Goal: Information Seeking & Learning: Learn about a topic

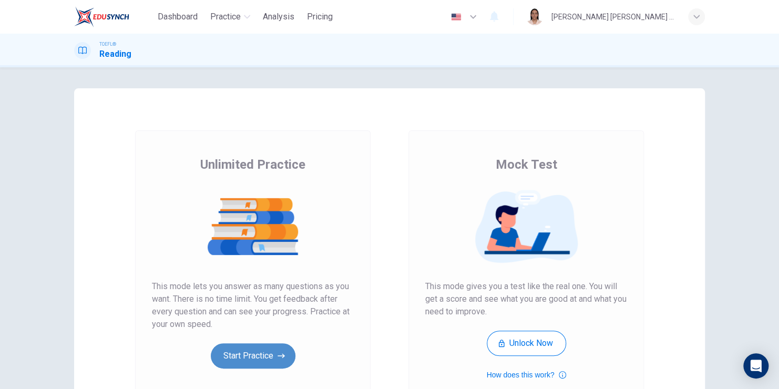
click at [269, 349] on button "Start Practice" at bounding box center [253, 355] width 85 height 25
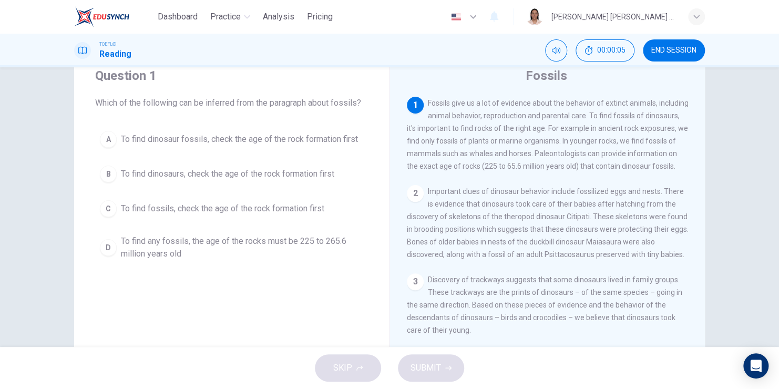
scroll to position [38, 0]
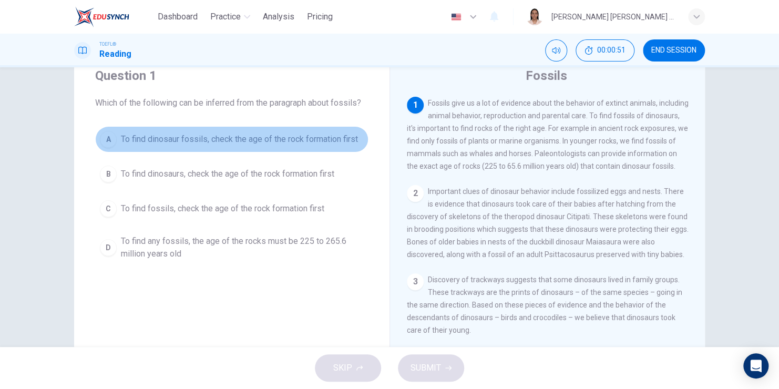
click at [110, 144] on div "A" at bounding box center [108, 139] width 17 height 17
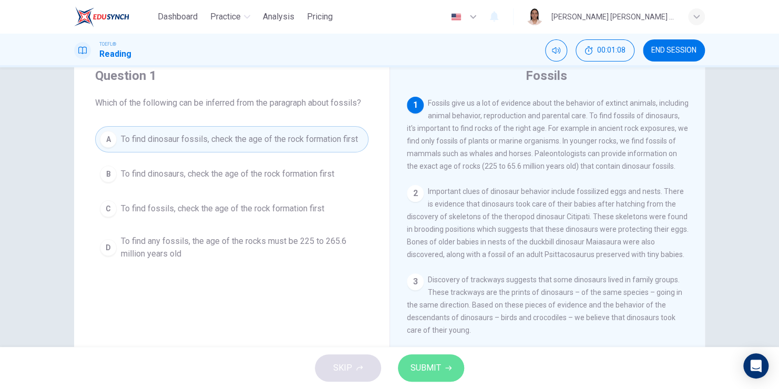
click at [430, 365] on span "SUBMIT" at bounding box center [426, 368] width 30 height 15
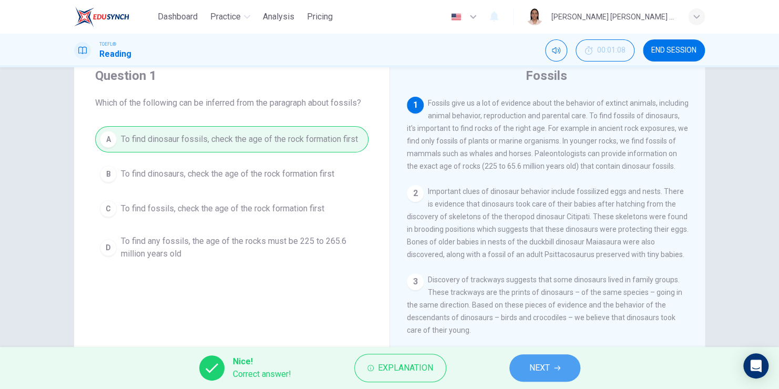
click at [555, 366] on icon "button" at bounding box center [557, 368] width 6 height 6
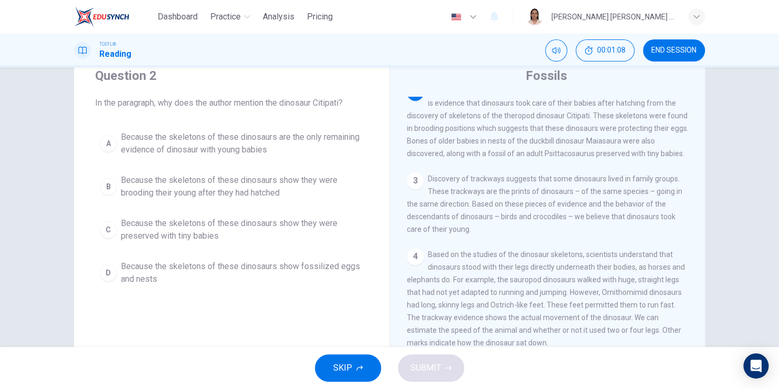
scroll to position [104, 0]
drag, startPoint x: 584, startPoint y: 129, endPoint x: 541, endPoint y: 133, distance: 43.8
click at [541, 133] on div "2 Important clues of dinosaur behavior include fossilized eggs and nests. There…" at bounding box center [548, 119] width 282 height 76
click at [105, 229] on div "C" at bounding box center [108, 229] width 17 height 17
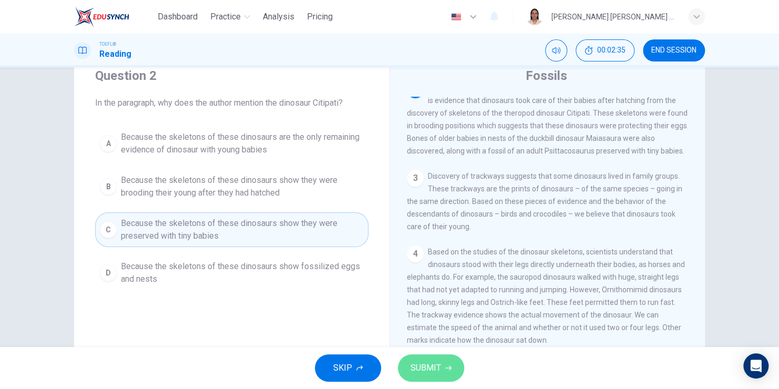
click at [429, 360] on button "SUBMIT" at bounding box center [431, 367] width 66 height 27
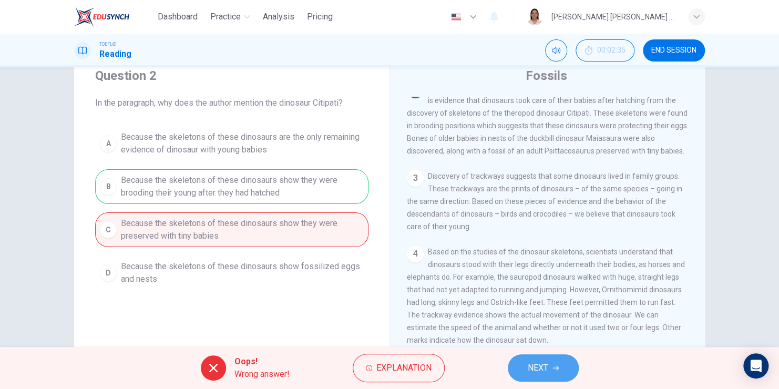
click at [551, 372] on button "NEXT" at bounding box center [543, 367] width 71 height 27
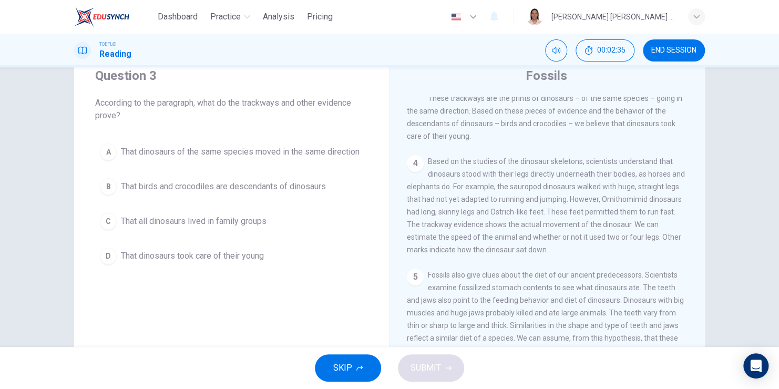
scroll to position [195, 0]
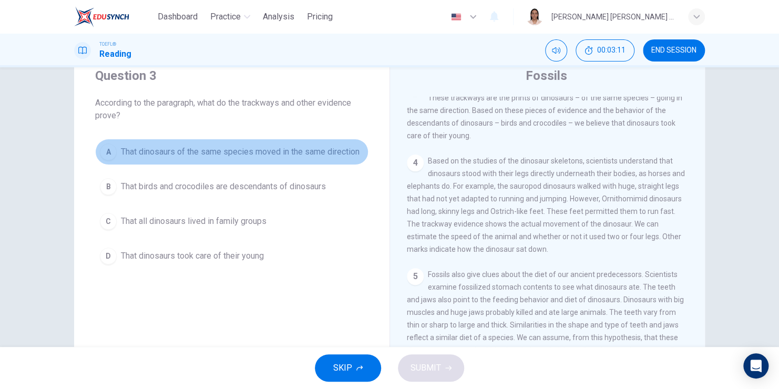
click at [105, 151] on div "A" at bounding box center [108, 152] width 17 height 17
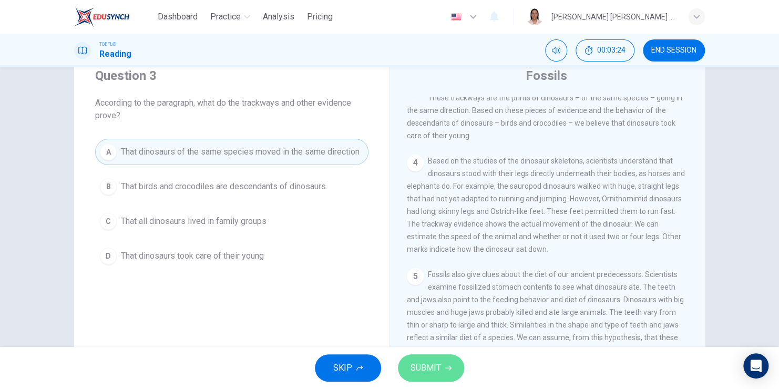
click at [440, 371] on span "SUBMIT" at bounding box center [426, 368] width 30 height 15
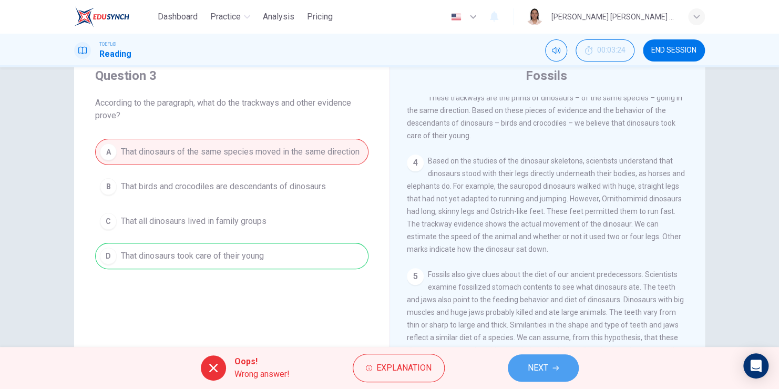
click at [534, 361] on span "NEXT" at bounding box center [538, 368] width 21 height 15
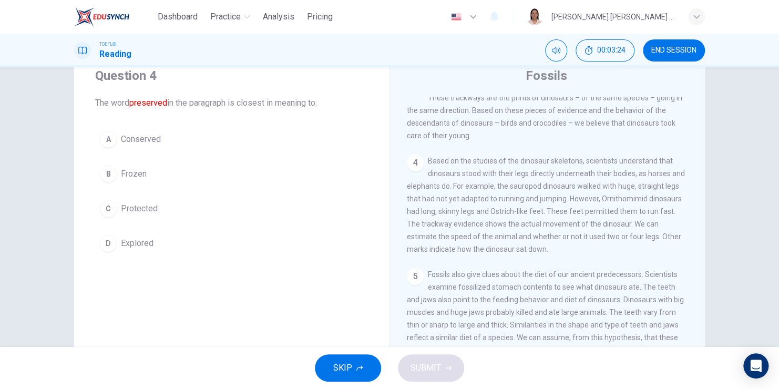
scroll to position [104, 0]
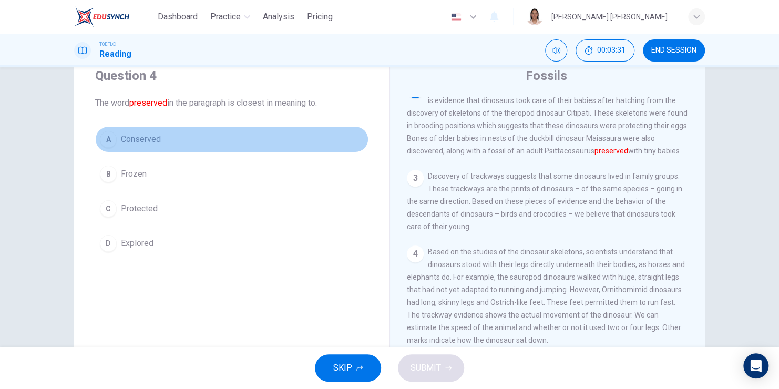
click at [105, 139] on div "A" at bounding box center [108, 139] width 17 height 17
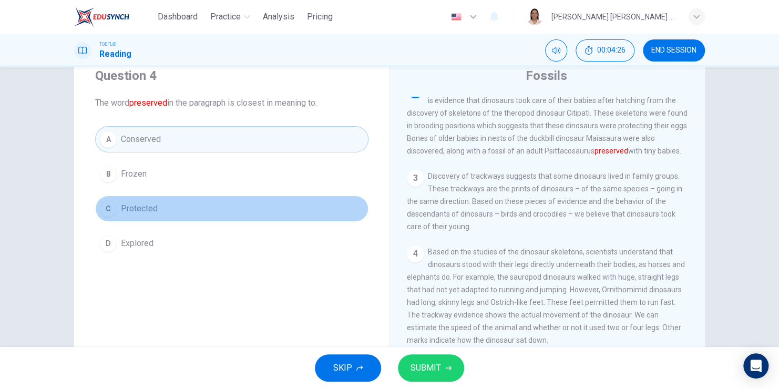
click at [133, 210] on span "Protected" at bounding box center [139, 208] width 37 height 13
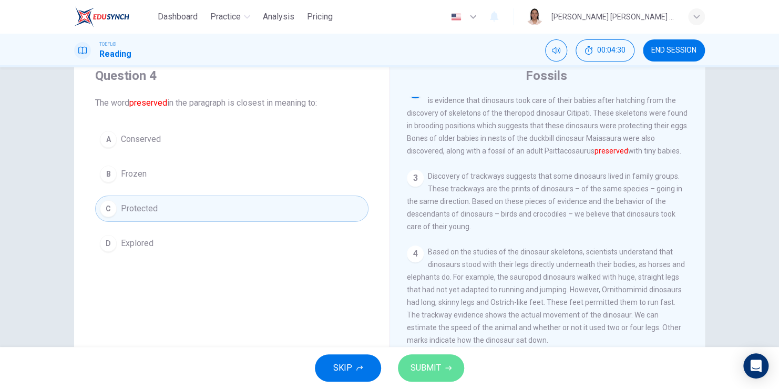
click at [447, 367] on icon "button" at bounding box center [448, 368] width 6 height 6
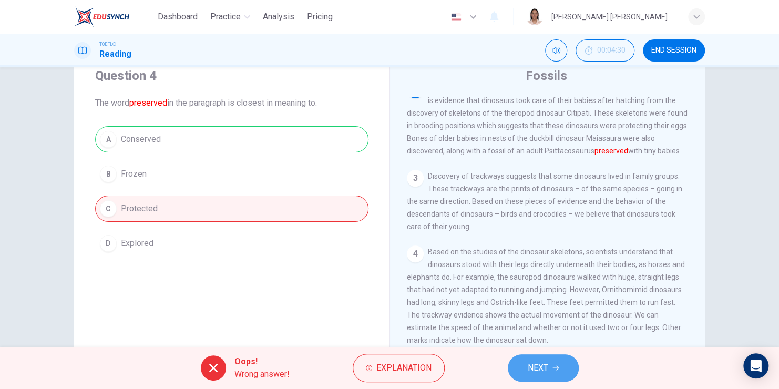
click at [539, 354] on button "NEXT" at bounding box center [543, 367] width 71 height 27
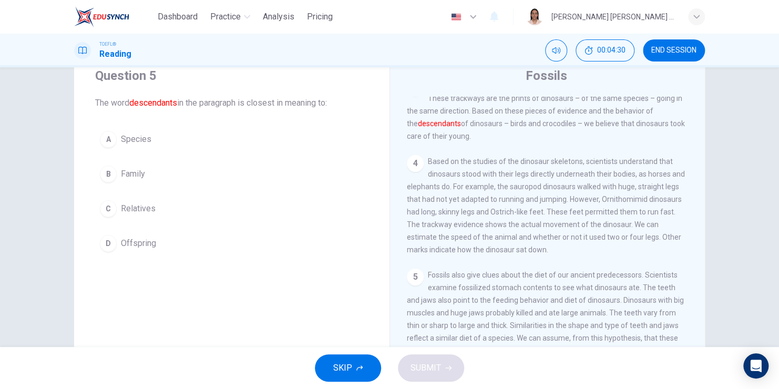
scroll to position [195, 0]
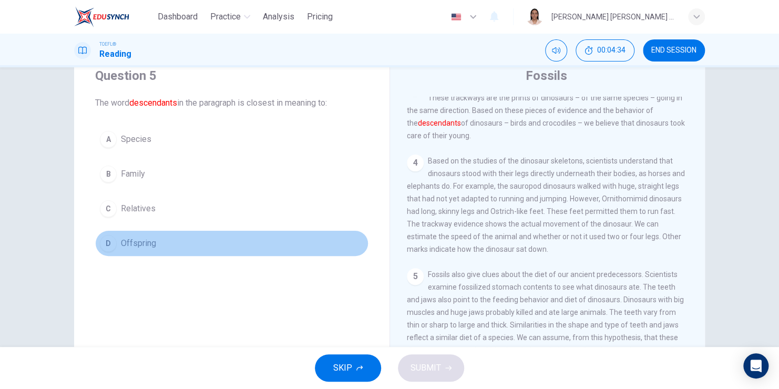
click at [109, 243] on div "D" at bounding box center [108, 243] width 17 height 17
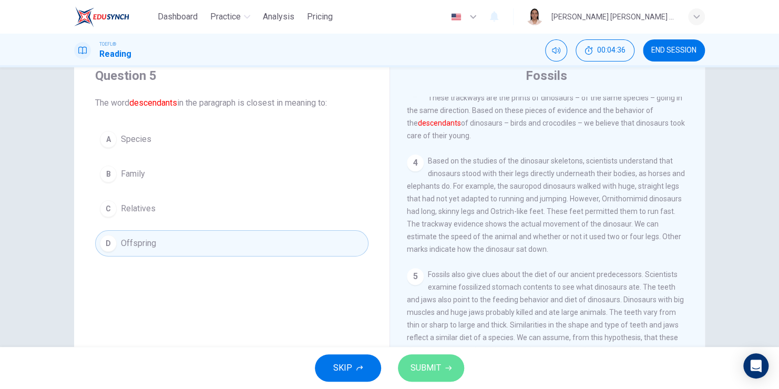
click at [449, 378] on button "SUBMIT" at bounding box center [431, 367] width 66 height 27
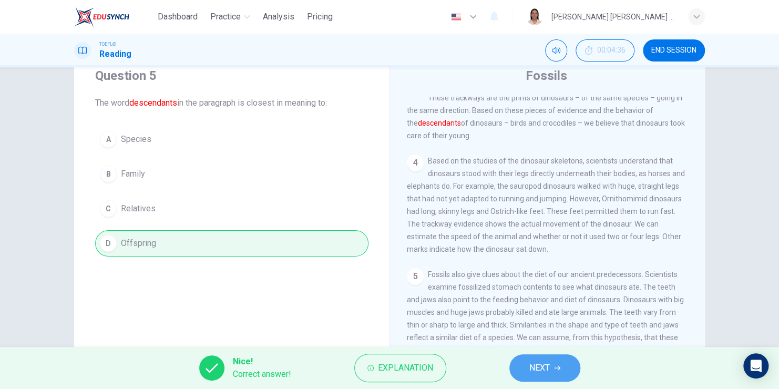
click at [526, 359] on button "NEXT" at bounding box center [545, 367] width 71 height 27
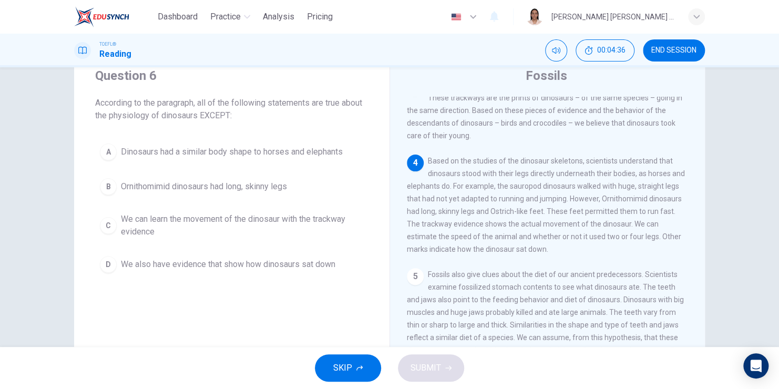
scroll to position [272, 0]
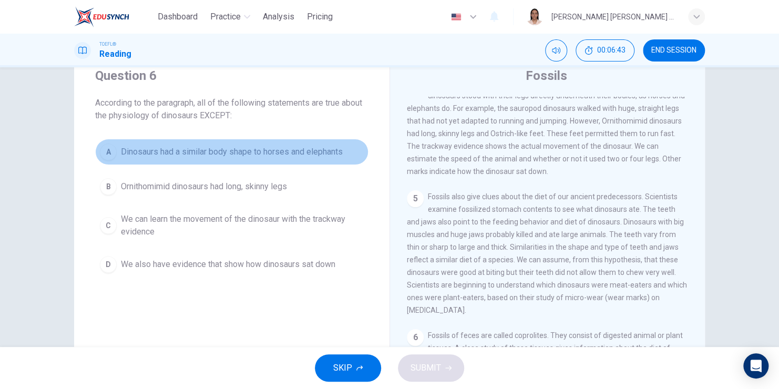
click at [110, 156] on div "A" at bounding box center [108, 152] width 17 height 17
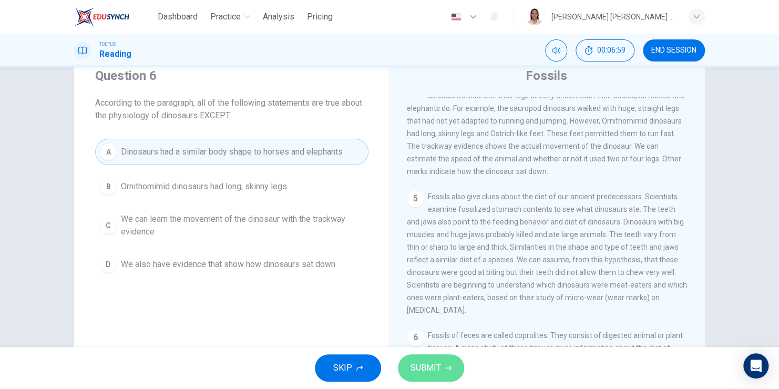
click at [431, 369] on span "SUBMIT" at bounding box center [426, 368] width 30 height 15
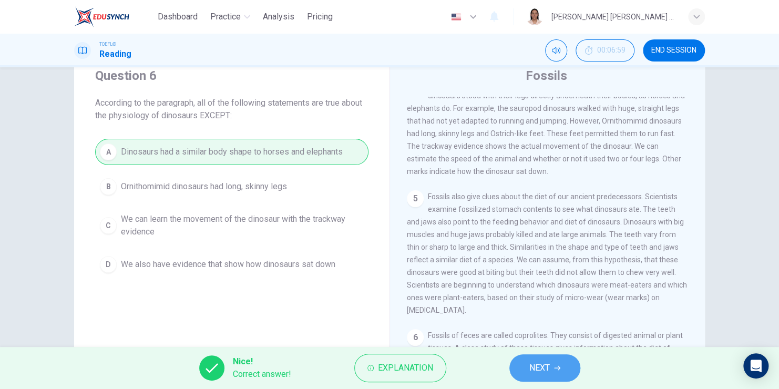
click at [541, 370] on span "NEXT" at bounding box center [539, 368] width 21 height 15
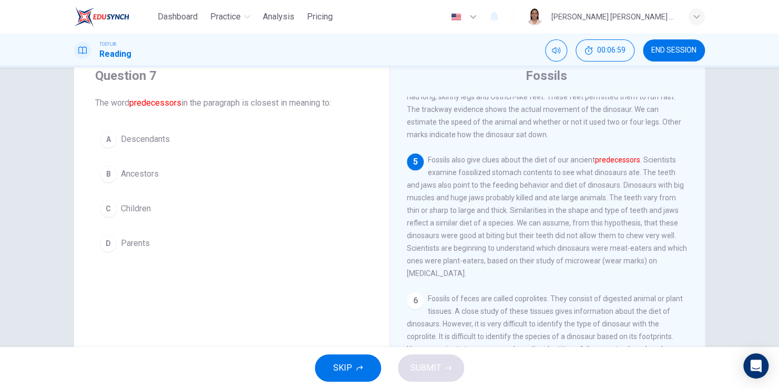
scroll to position [322, 0]
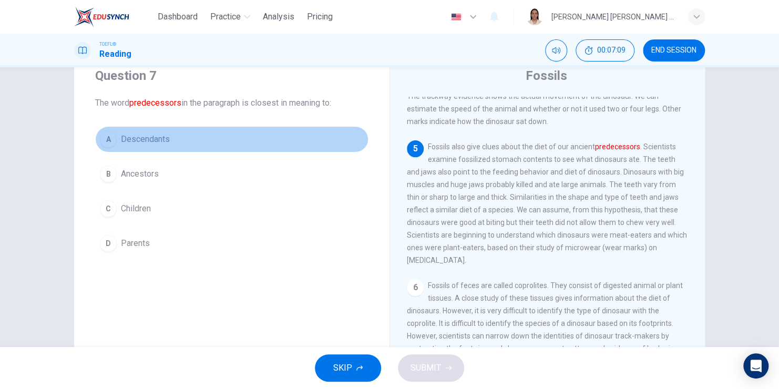
click at [101, 139] on div "A" at bounding box center [108, 139] width 17 height 17
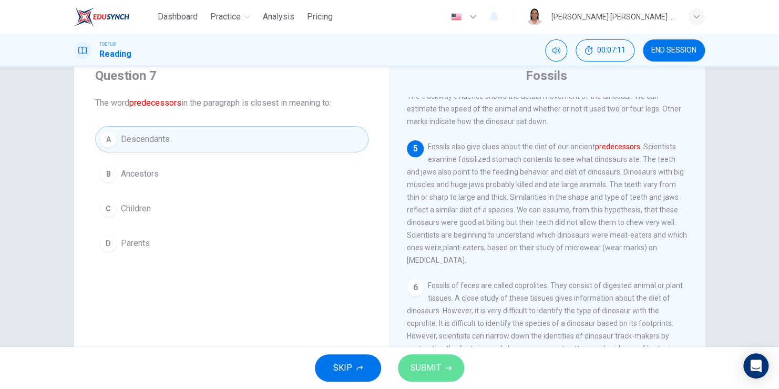
click at [430, 369] on span "SUBMIT" at bounding box center [426, 368] width 30 height 15
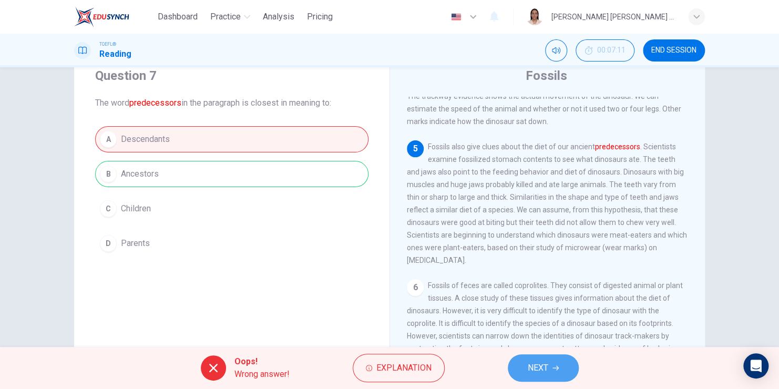
click at [550, 370] on button "NEXT" at bounding box center [543, 367] width 71 height 27
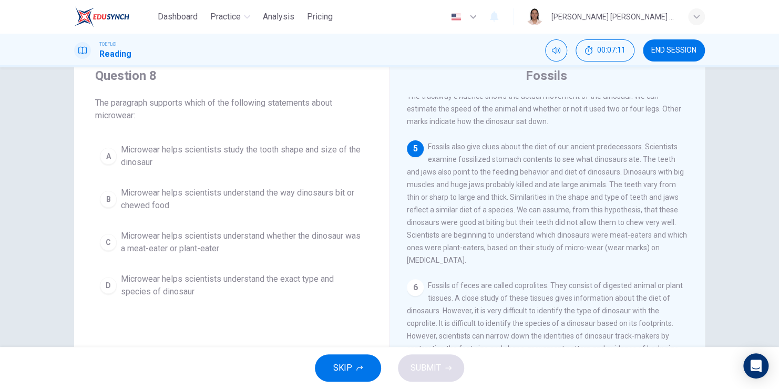
scroll to position [389, 0]
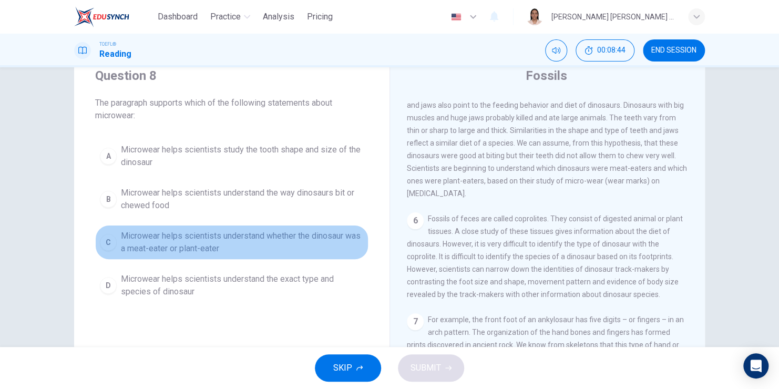
click at [108, 243] on div "C" at bounding box center [108, 242] width 17 height 17
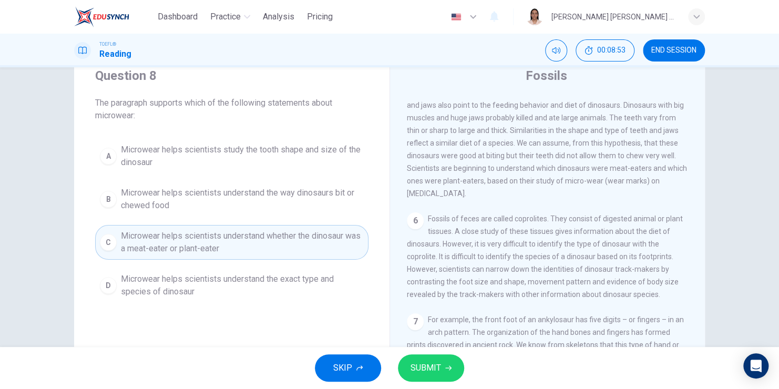
click at [424, 370] on span "SUBMIT" at bounding box center [426, 368] width 30 height 15
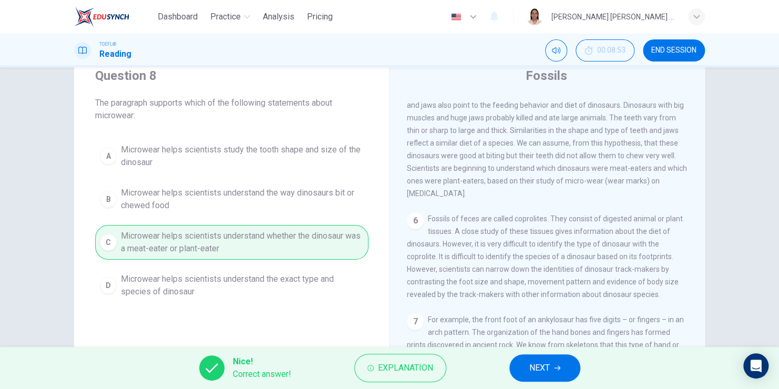
click at [541, 363] on span "NEXT" at bounding box center [539, 368] width 21 height 15
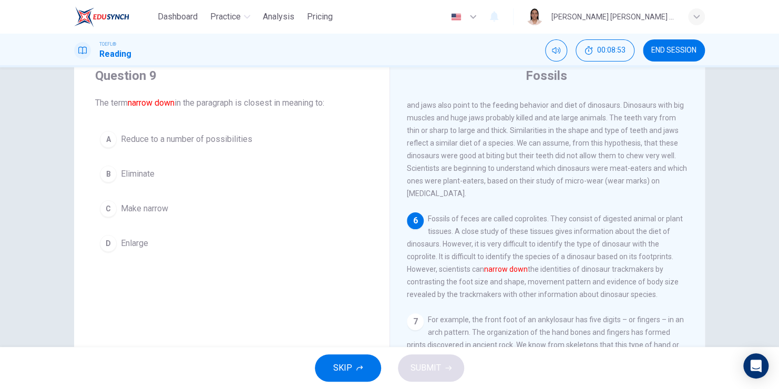
scroll to position [425, 0]
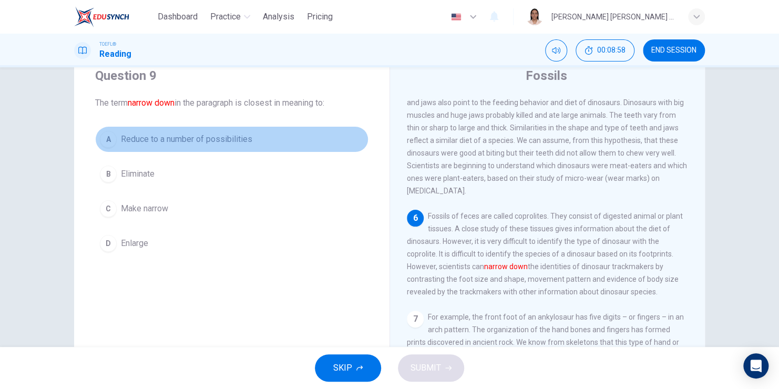
click at [101, 130] on button "A Reduce to a number of possibilities" at bounding box center [231, 139] width 273 height 26
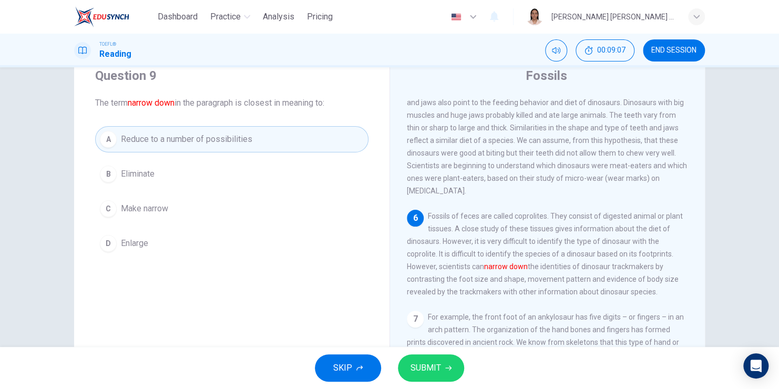
click at [465, 370] on div "SKIP SUBMIT" at bounding box center [389, 368] width 779 height 42
click at [442, 371] on button "SUBMIT" at bounding box center [431, 367] width 66 height 27
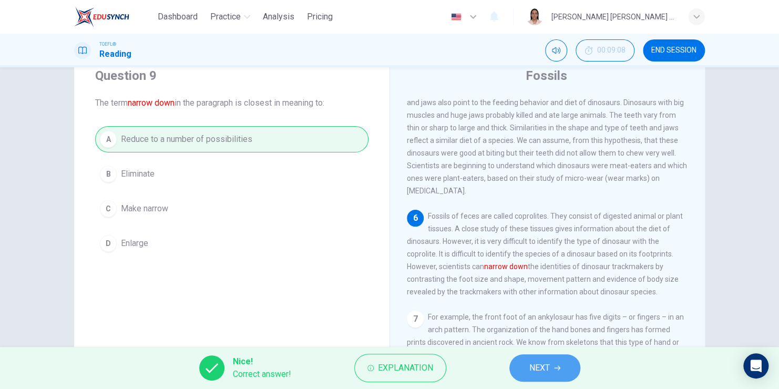
click at [538, 362] on span "NEXT" at bounding box center [539, 368] width 21 height 15
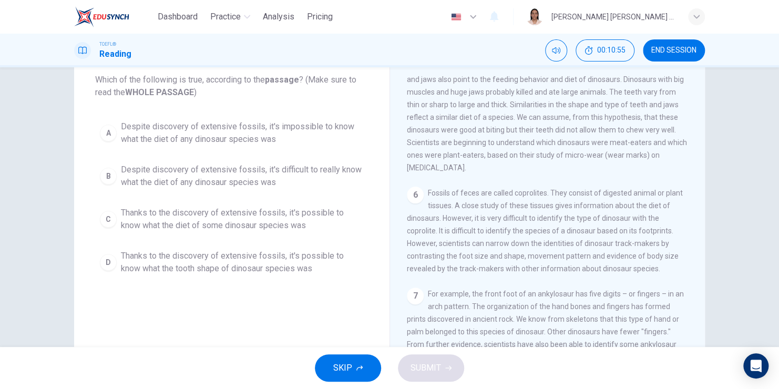
scroll to position [60, 0]
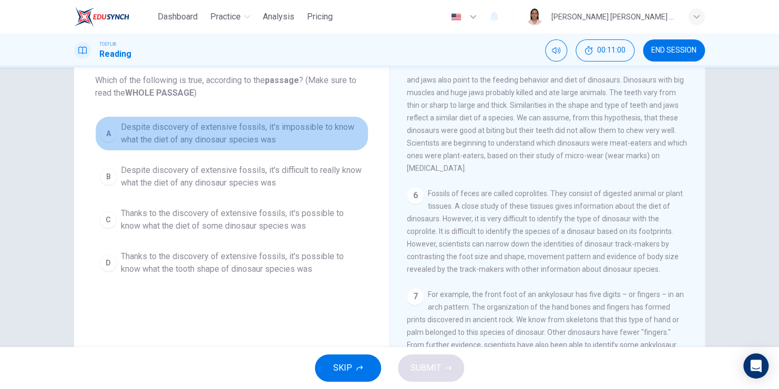
click at [101, 131] on div "A" at bounding box center [108, 133] width 17 height 17
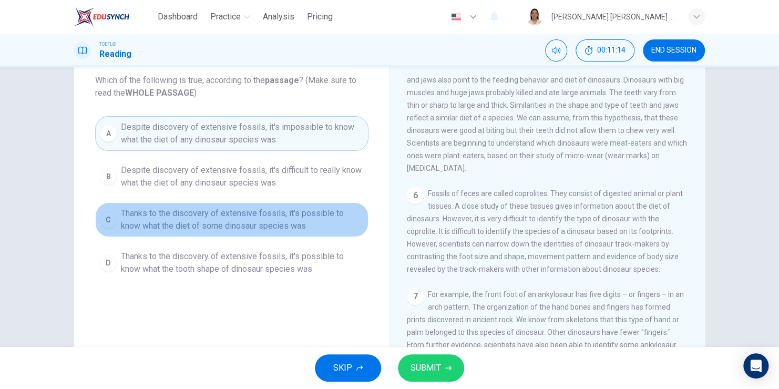
click at [106, 225] on div "C" at bounding box center [108, 219] width 17 height 17
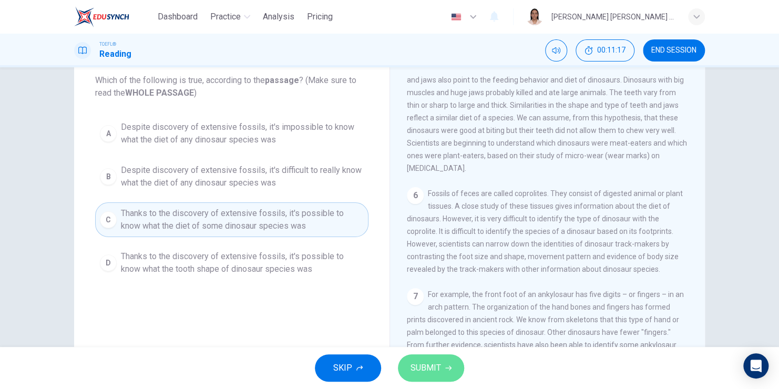
click at [422, 367] on span "SUBMIT" at bounding box center [426, 368] width 30 height 15
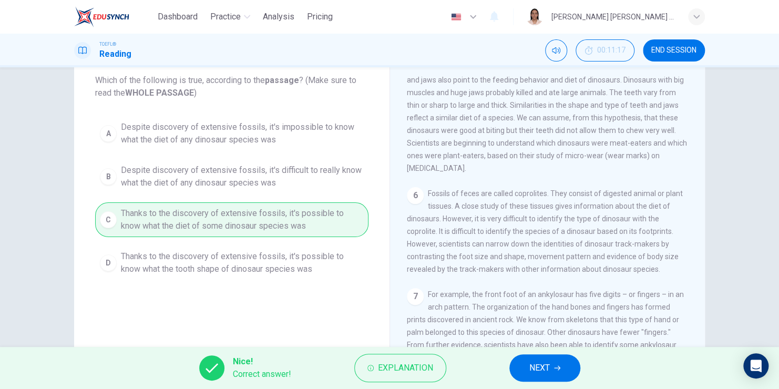
click at [543, 369] on span "NEXT" at bounding box center [539, 368] width 21 height 15
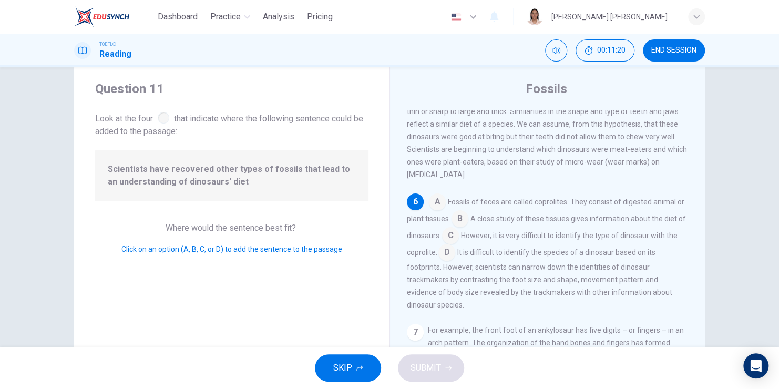
scroll to position [21, 0]
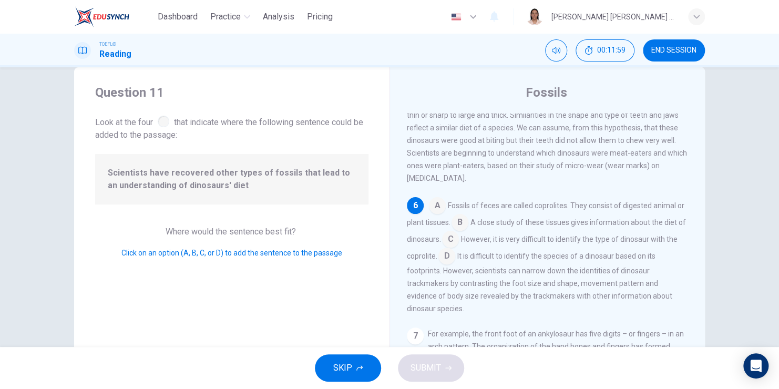
click at [468, 221] on input at bounding box center [460, 223] width 17 height 17
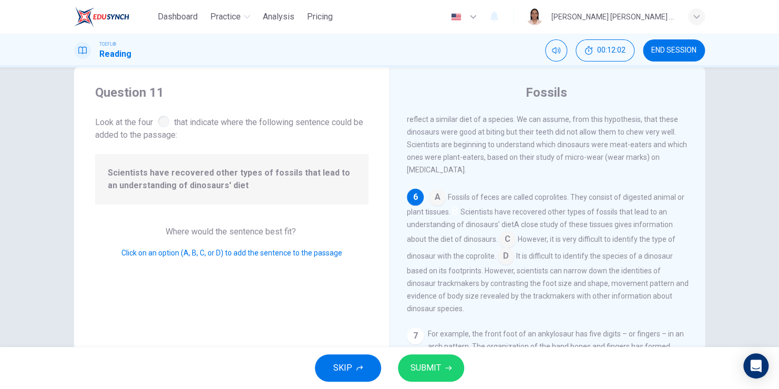
scroll to position [464, 0]
click at [435, 191] on input at bounding box center [437, 198] width 17 height 17
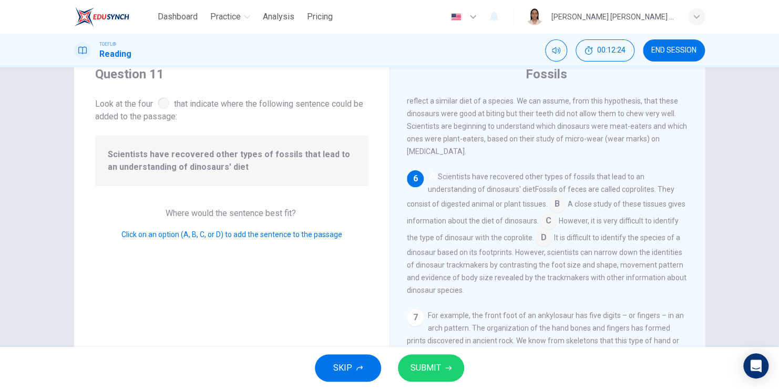
scroll to position [40, 0]
click at [435, 368] on span "SUBMIT" at bounding box center [426, 368] width 30 height 15
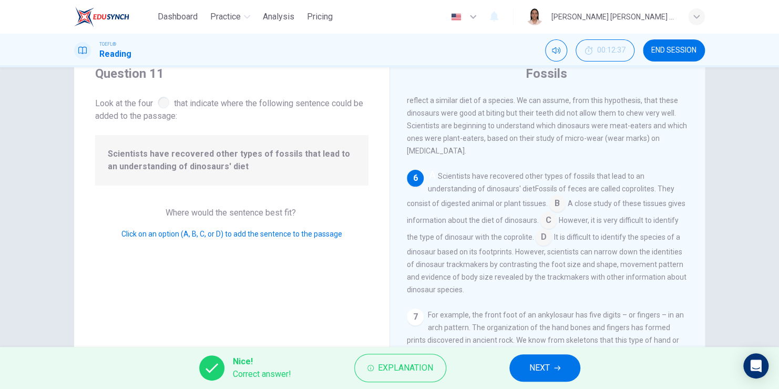
click at [539, 374] on span "NEXT" at bounding box center [539, 368] width 21 height 15
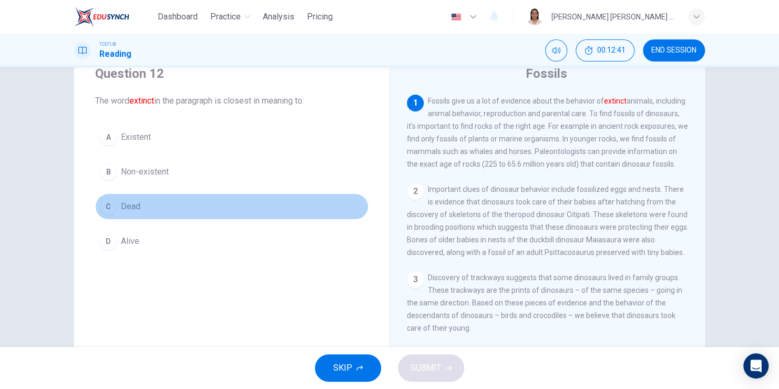
click at [101, 204] on div "C" at bounding box center [108, 206] width 17 height 17
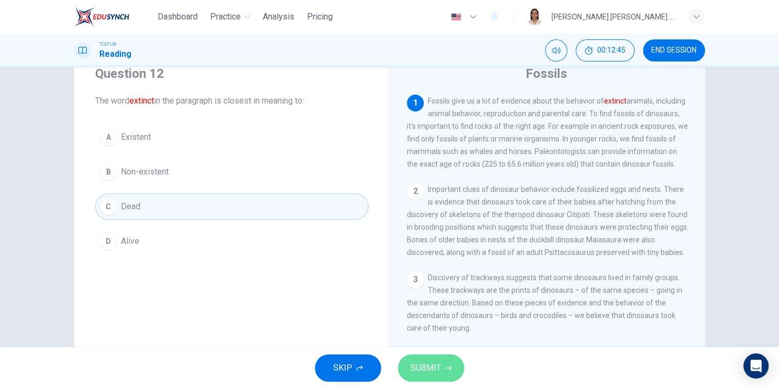
click at [433, 366] on span "SUBMIT" at bounding box center [426, 368] width 30 height 15
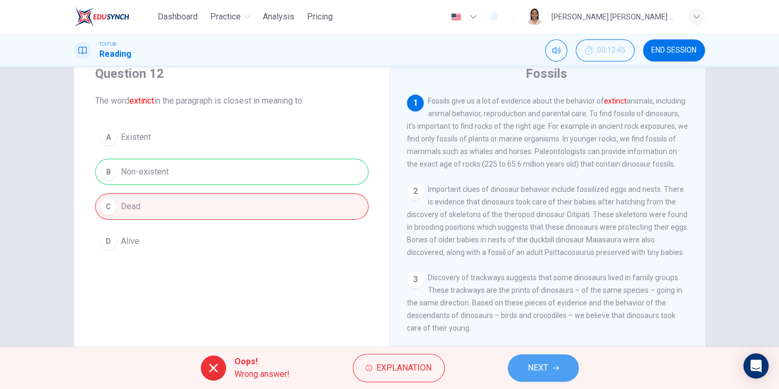
click at [532, 362] on span "NEXT" at bounding box center [538, 368] width 21 height 15
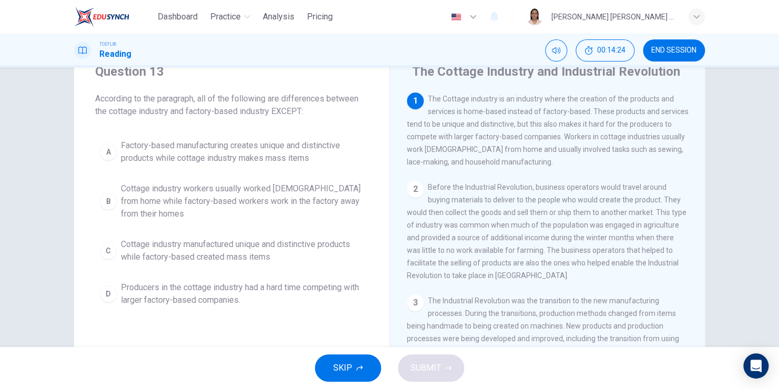
scroll to position [42, 0]
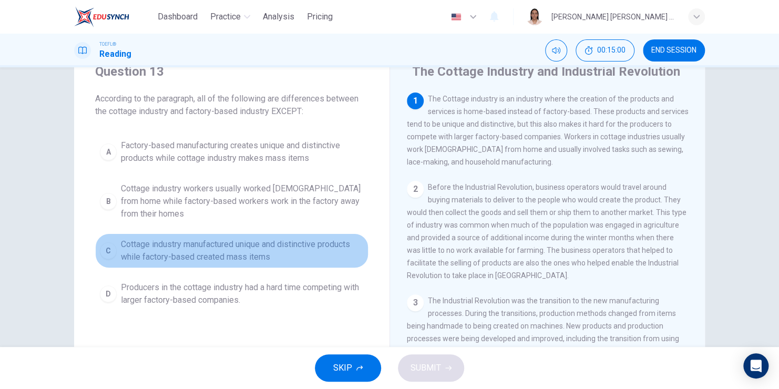
click at [114, 253] on button "C Cottage industry manufactured unique and distinctive products while factory-b…" at bounding box center [231, 250] width 273 height 35
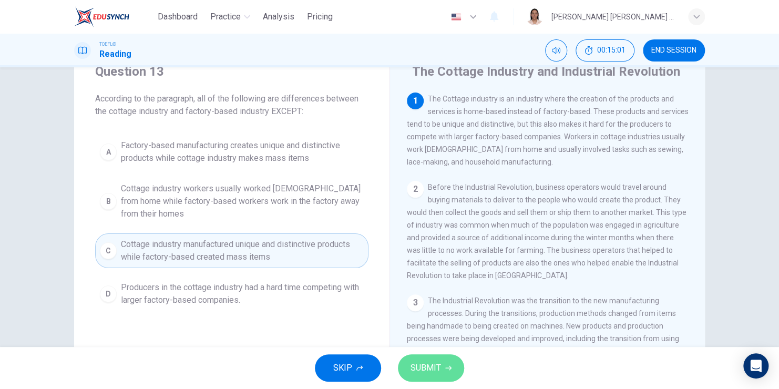
click at [434, 373] on span "SUBMIT" at bounding box center [426, 368] width 30 height 15
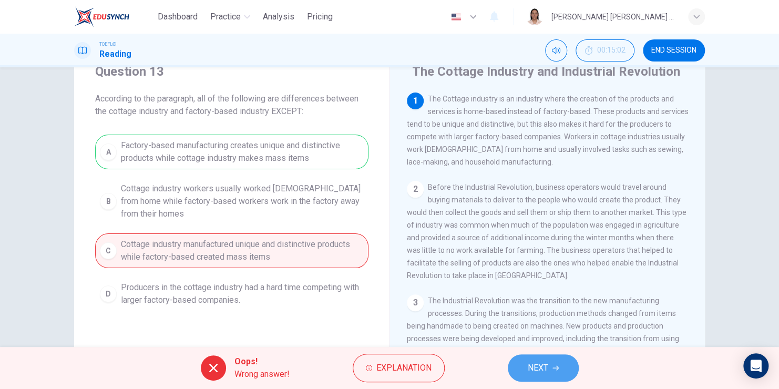
click at [547, 361] on span "NEXT" at bounding box center [538, 368] width 21 height 15
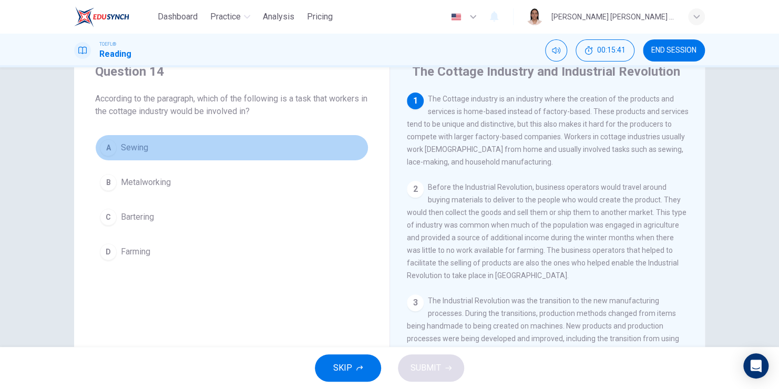
click at [105, 139] on div "A" at bounding box center [108, 147] width 17 height 17
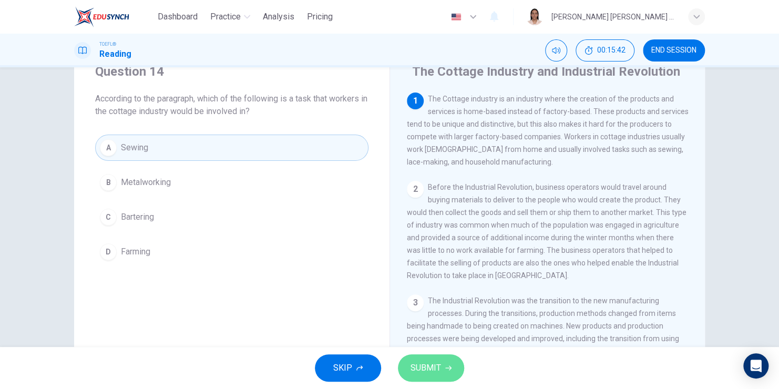
click at [426, 373] on span "SUBMIT" at bounding box center [426, 368] width 30 height 15
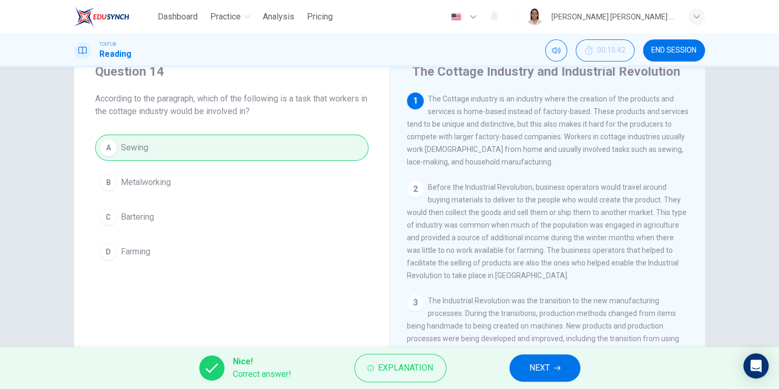
click at [538, 373] on span "NEXT" at bounding box center [539, 368] width 21 height 15
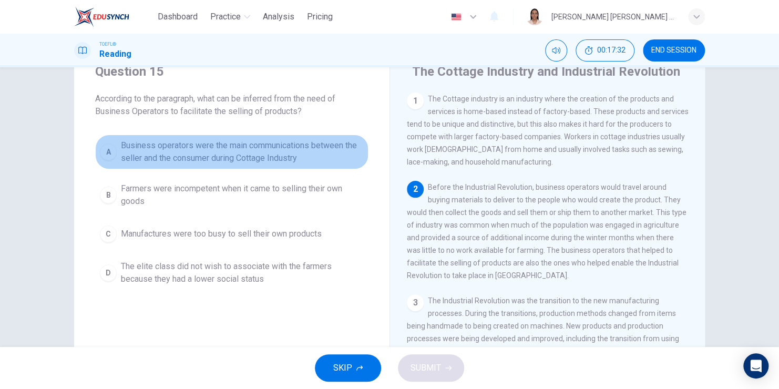
click at [111, 151] on div "A" at bounding box center [108, 152] width 17 height 17
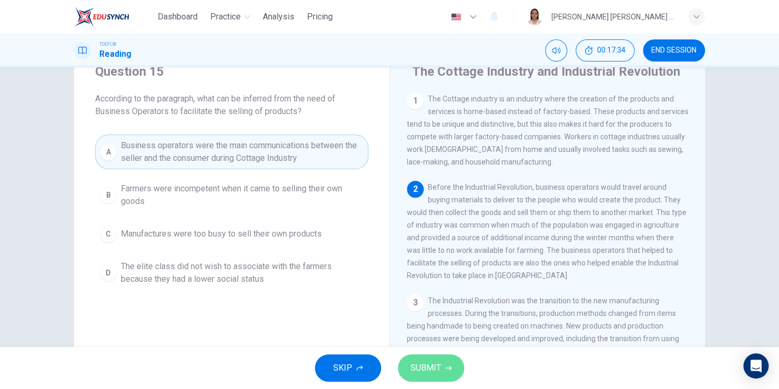
click at [432, 364] on span "SUBMIT" at bounding box center [426, 368] width 30 height 15
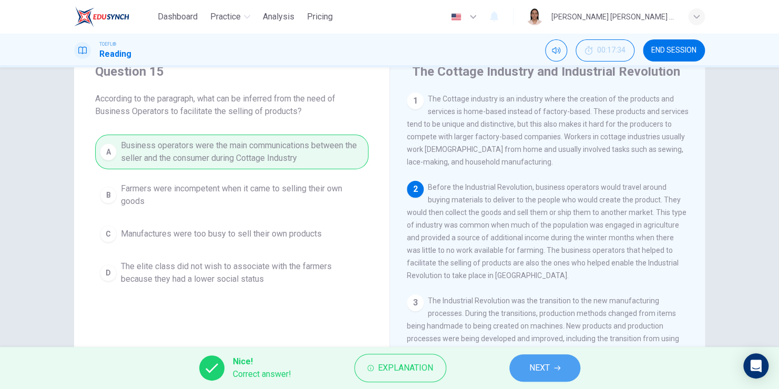
click at [534, 370] on span "NEXT" at bounding box center [539, 368] width 21 height 15
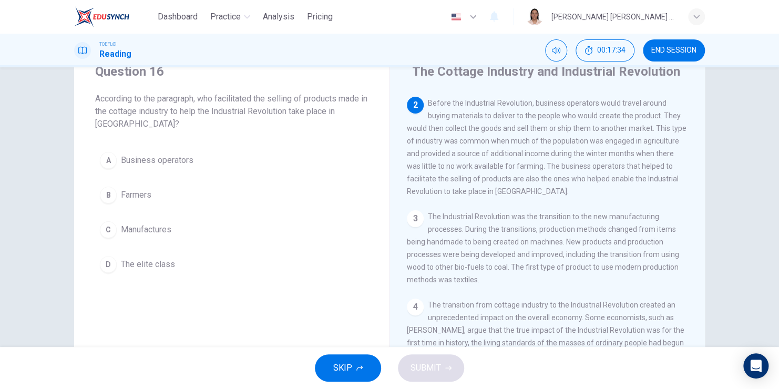
scroll to position [90, 0]
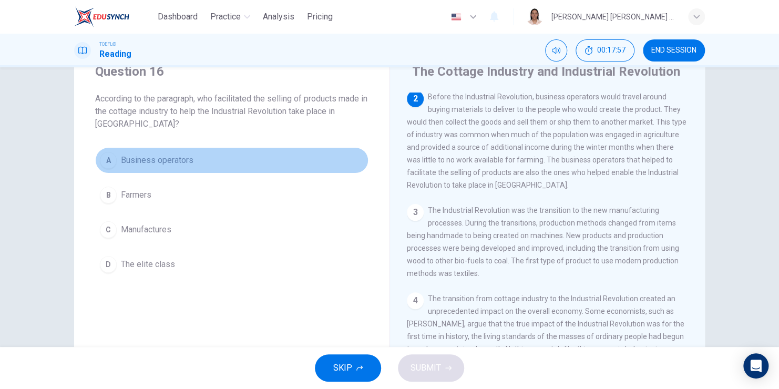
click at [106, 162] on div "A" at bounding box center [108, 160] width 17 height 17
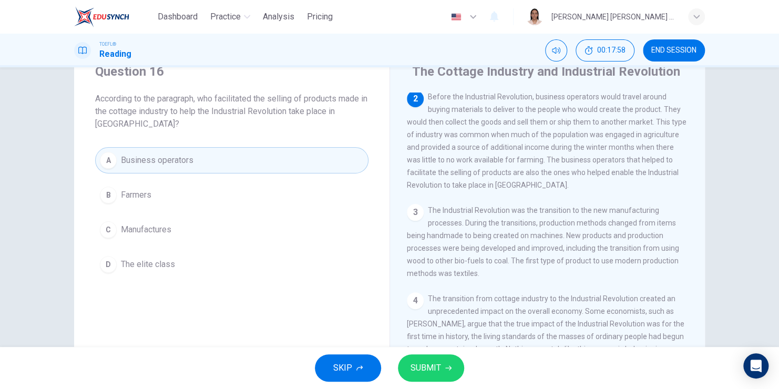
click at [442, 376] on button "SUBMIT" at bounding box center [431, 367] width 66 height 27
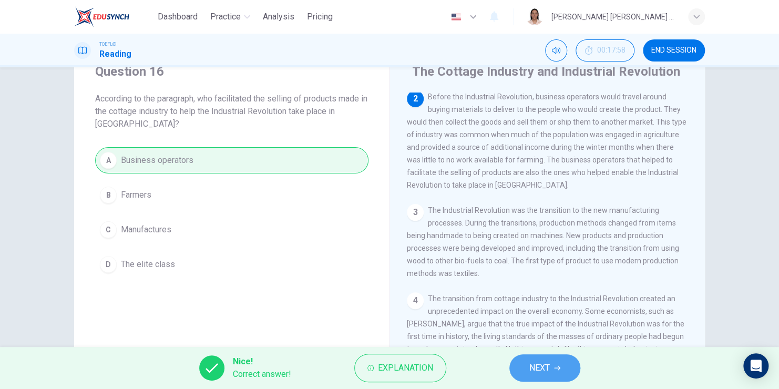
click at [564, 366] on button "NEXT" at bounding box center [545, 367] width 71 height 27
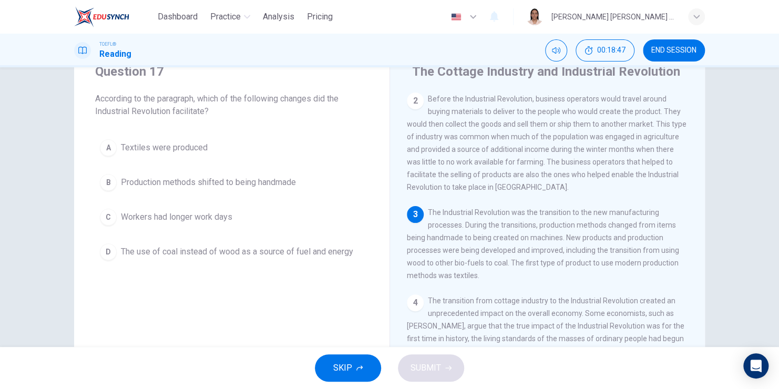
click at [108, 181] on div "B" at bounding box center [108, 182] width 17 height 17
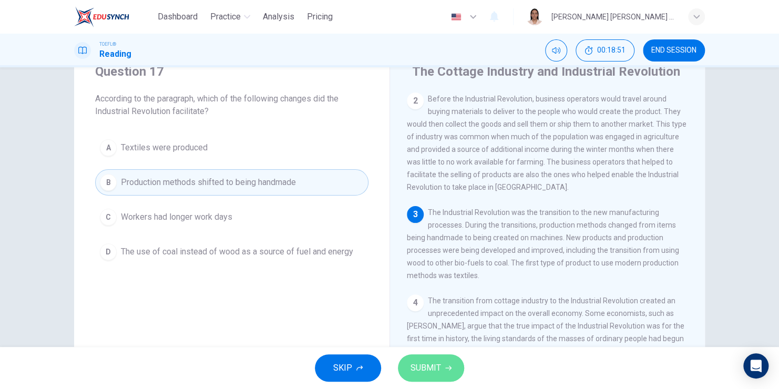
click at [429, 370] on span "SUBMIT" at bounding box center [426, 368] width 30 height 15
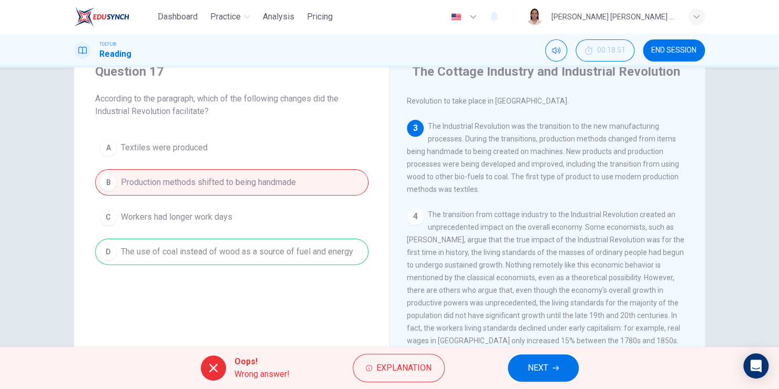
scroll to position [175, 0]
click at [547, 363] on span "NEXT" at bounding box center [538, 368] width 21 height 15
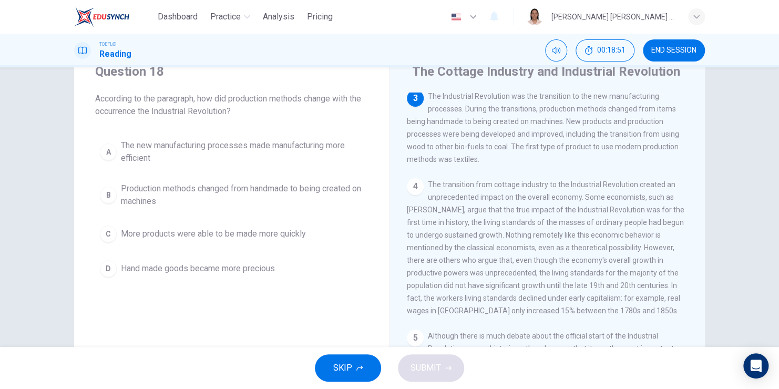
scroll to position [208, 0]
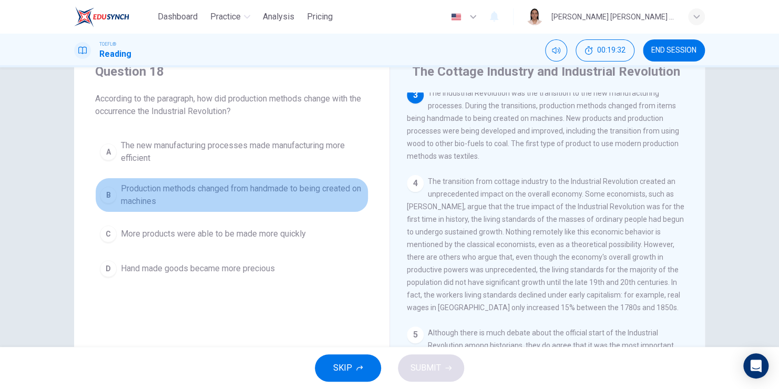
click at [109, 192] on div "B" at bounding box center [108, 195] width 17 height 17
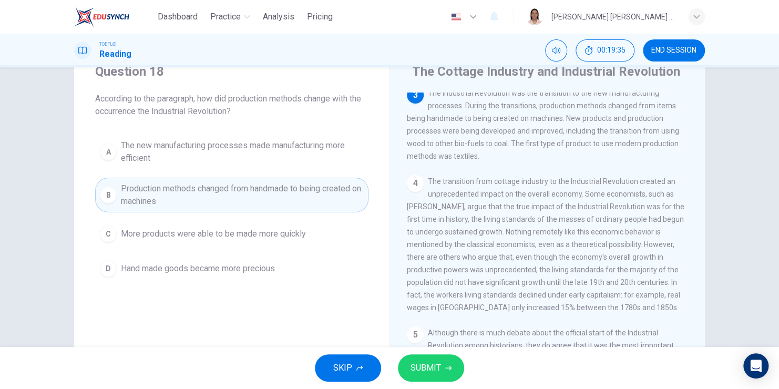
click at [412, 366] on span "SUBMIT" at bounding box center [426, 368] width 30 height 15
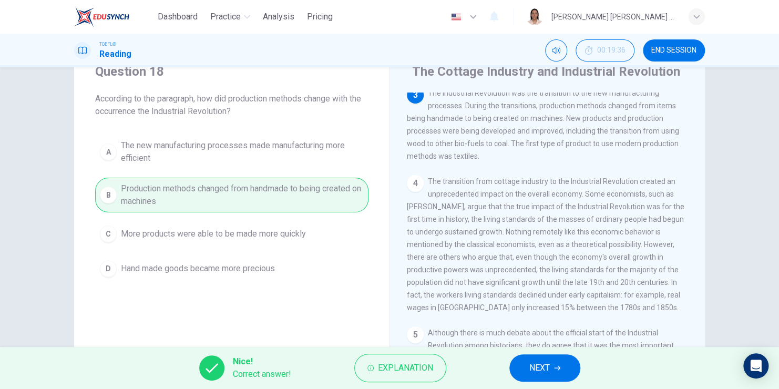
click at [543, 361] on span "NEXT" at bounding box center [539, 368] width 21 height 15
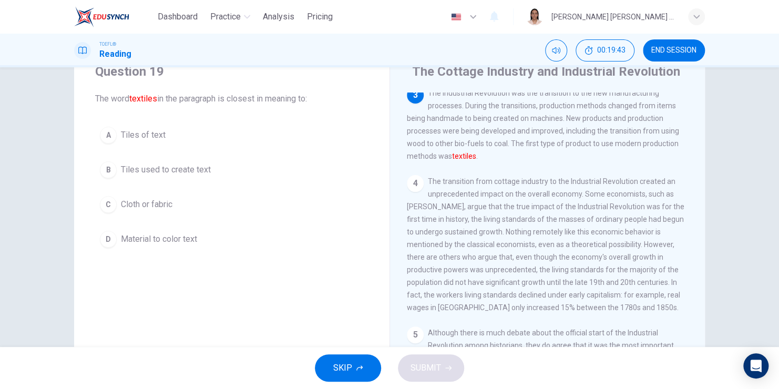
click at [105, 196] on div "C" at bounding box center [108, 204] width 17 height 17
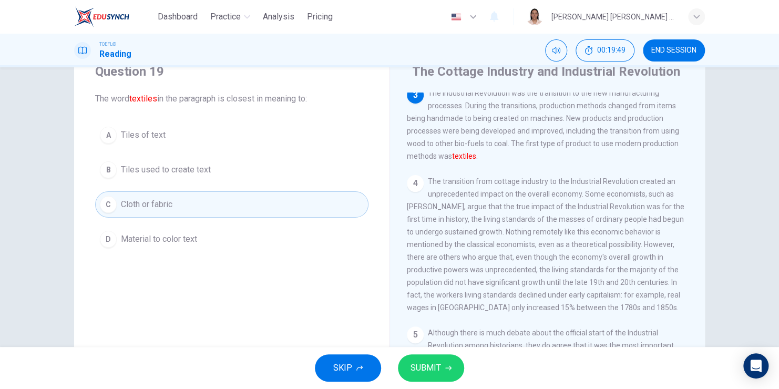
click at [425, 359] on button "SUBMIT" at bounding box center [431, 367] width 66 height 27
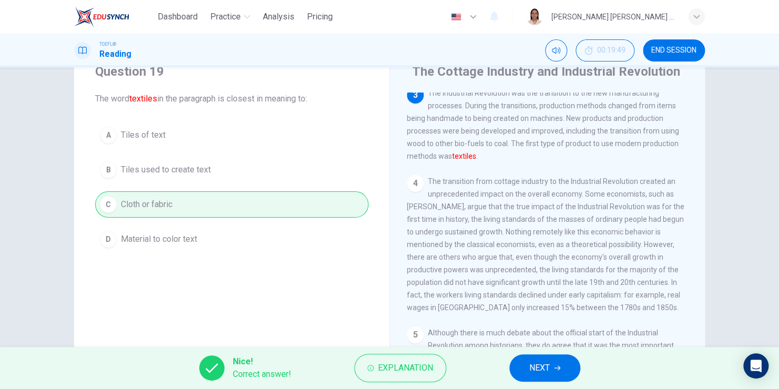
click at [559, 368] on icon "button" at bounding box center [557, 368] width 6 height 6
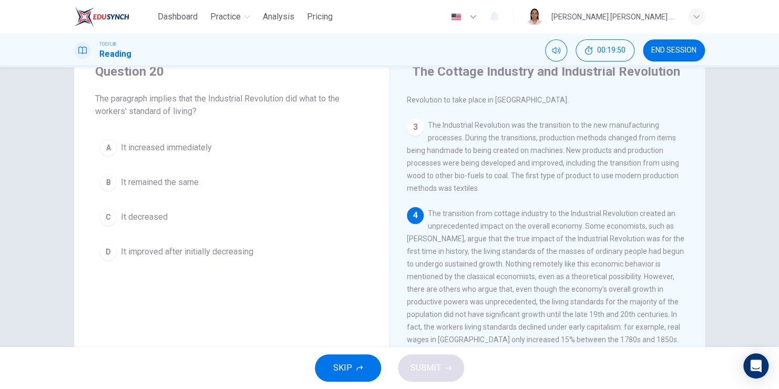
scroll to position [230, 0]
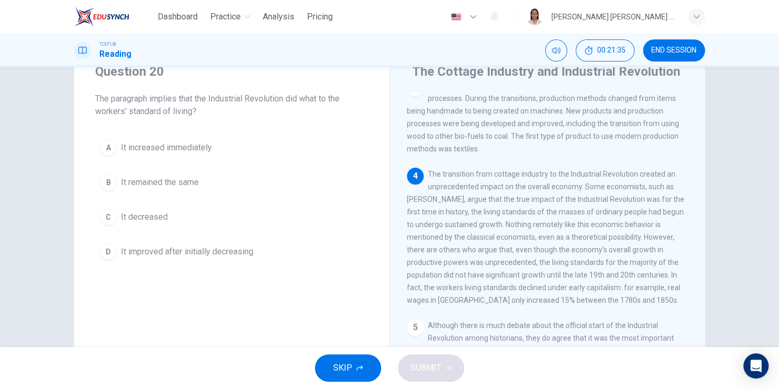
click at [110, 149] on div "A" at bounding box center [108, 147] width 17 height 17
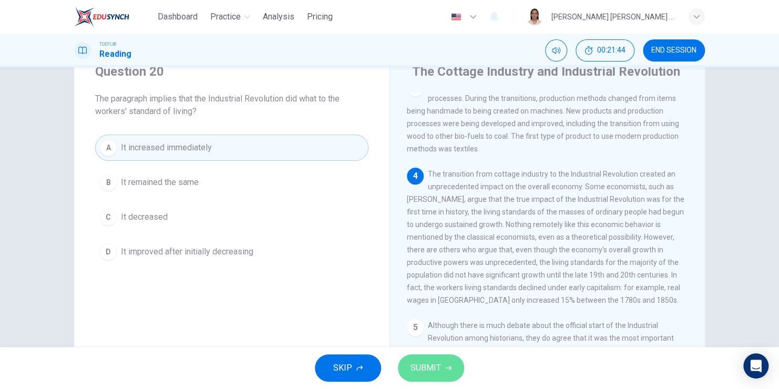
click at [453, 367] on button "SUBMIT" at bounding box center [431, 367] width 66 height 27
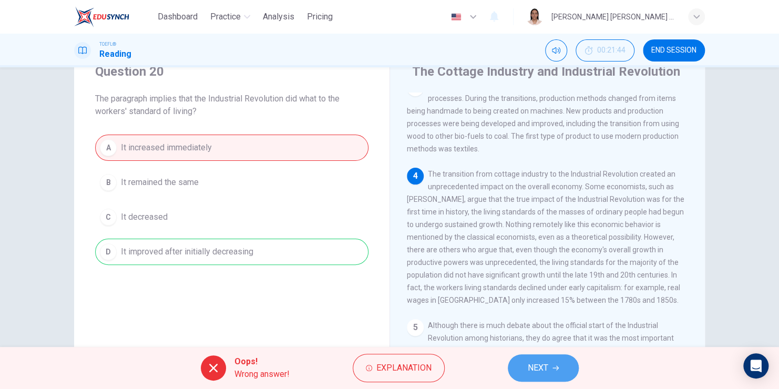
click at [526, 366] on button "NEXT" at bounding box center [543, 367] width 71 height 27
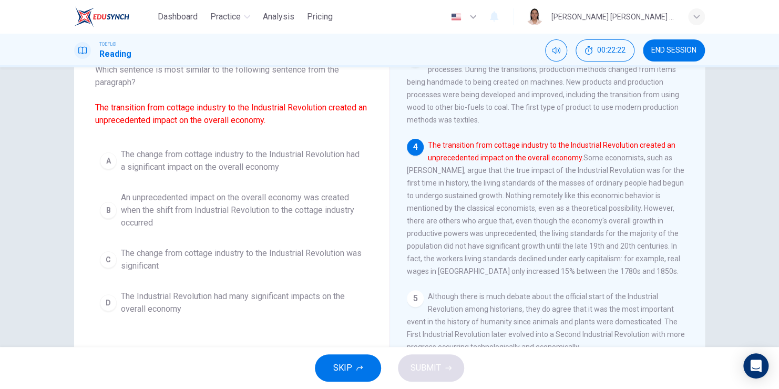
scroll to position [72, 0]
click at [105, 157] on div "A" at bounding box center [108, 160] width 17 height 17
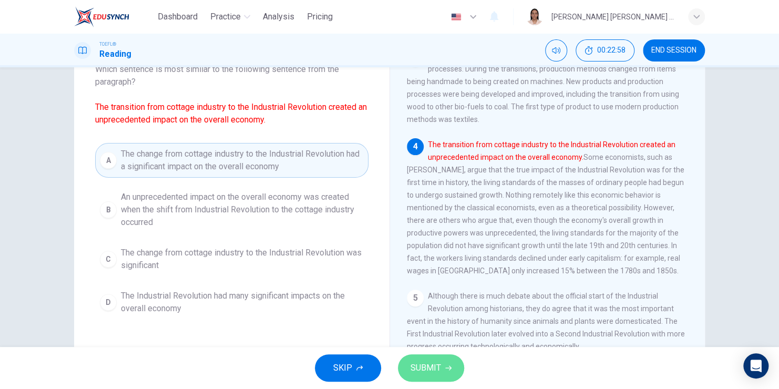
click at [439, 370] on span "SUBMIT" at bounding box center [426, 368] width 30 height 15
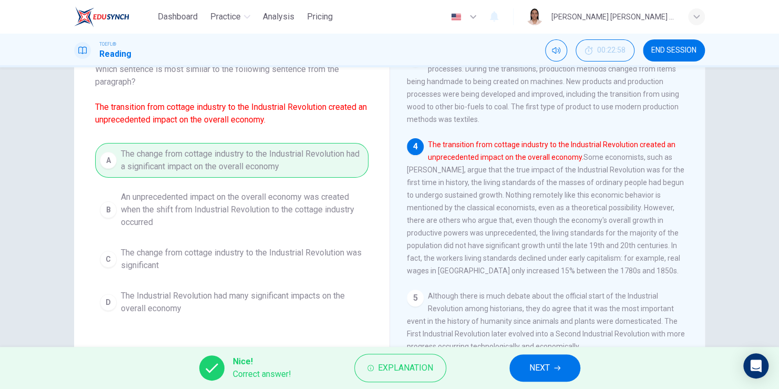
click at [544, 360] on button "NEXT" at bounding box center [545, 367] width 71 height 27
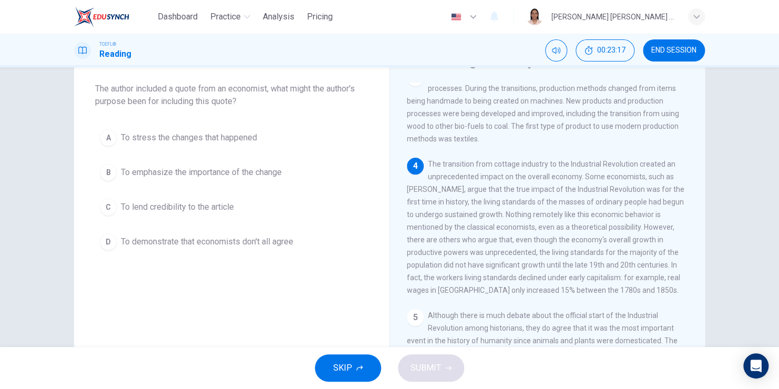
scroll to position [53, 0]
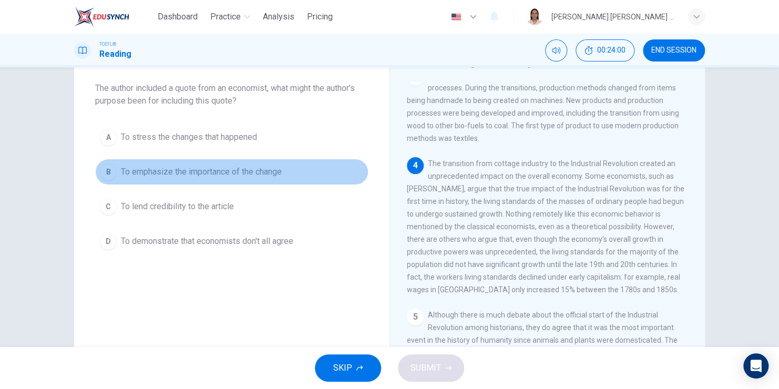
click at [107, 174] on div "B" at bounding box center [108, 172] width 17 height 17
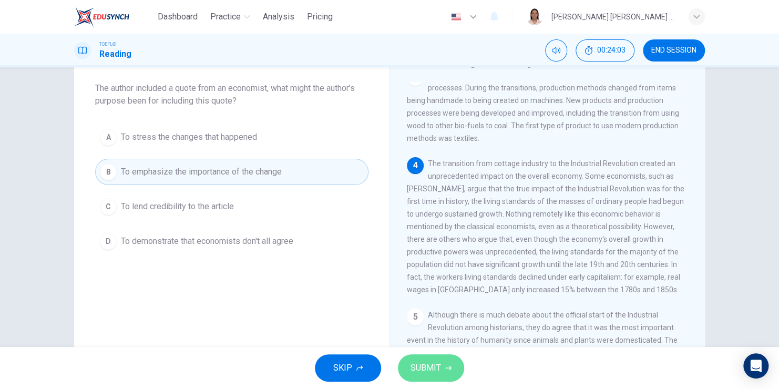
click at [417, 366] on span "SUBMIT" at bounding box center [426, 368] width 30 height 15
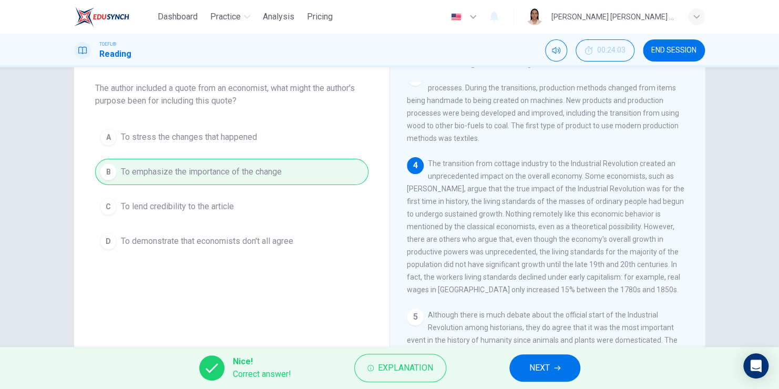
click at [542, 370] on span "NEXT" at bounding box center [539, 368] width 21 height 15
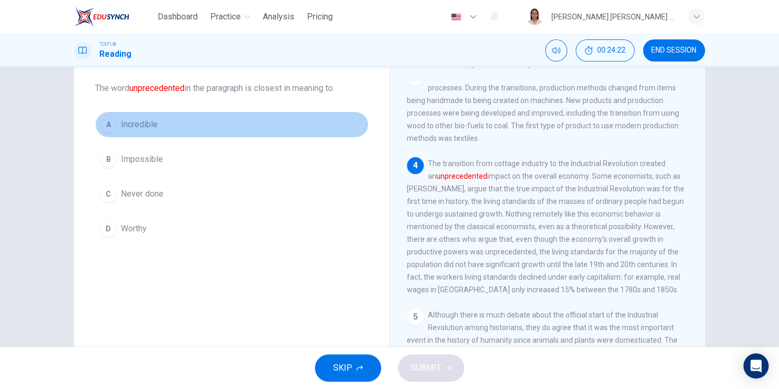
click at [103, 126] on div "A" at bounding box center [108, 124] width 17 height 17
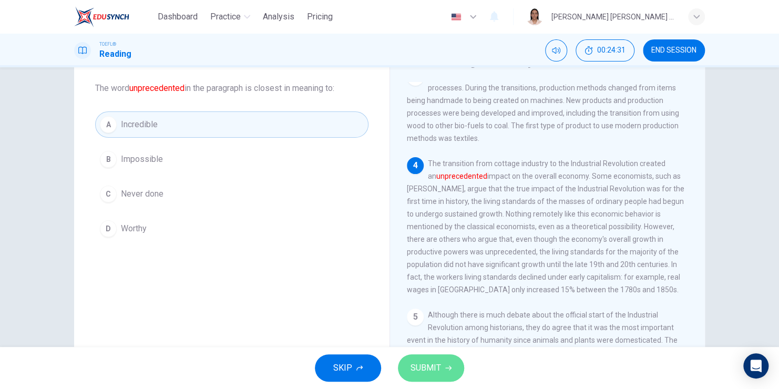
click at [415, 362] on span "SUBMIT" at bounding box center [426, 368] width 30 height 15
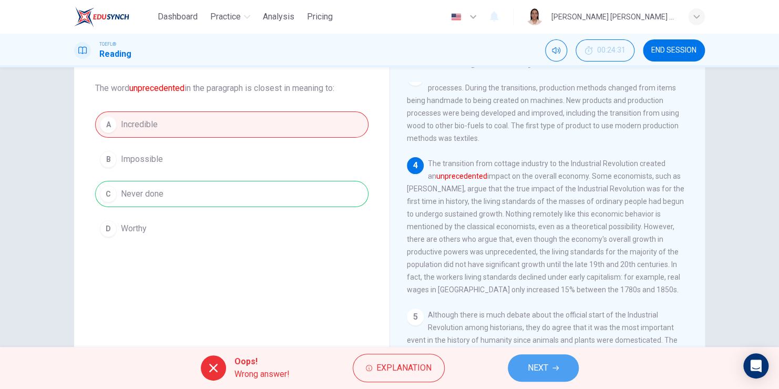
click at [533, 362] on span "NEXT" at bounding box center [538, 368] width 21 height 15
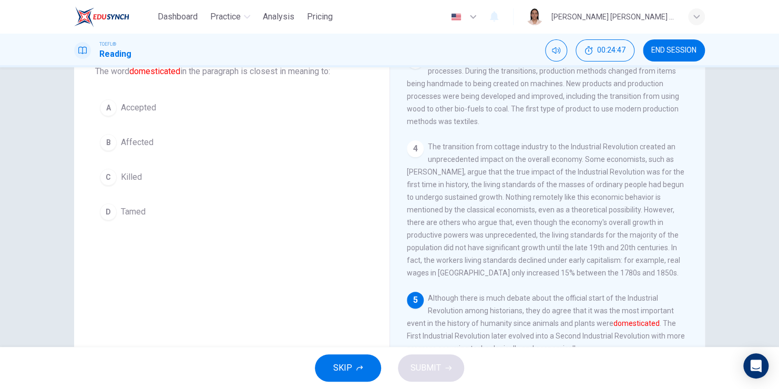
scroll to position [70, 0]
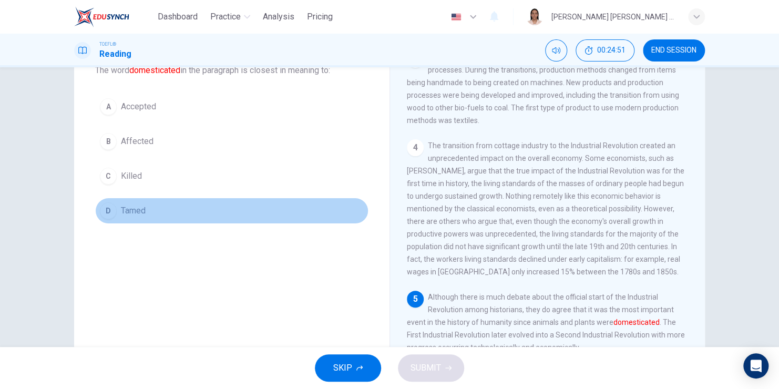
click at [110, 217] on button "D Tamed" at bounding box center [231, 211] width 273 height 26
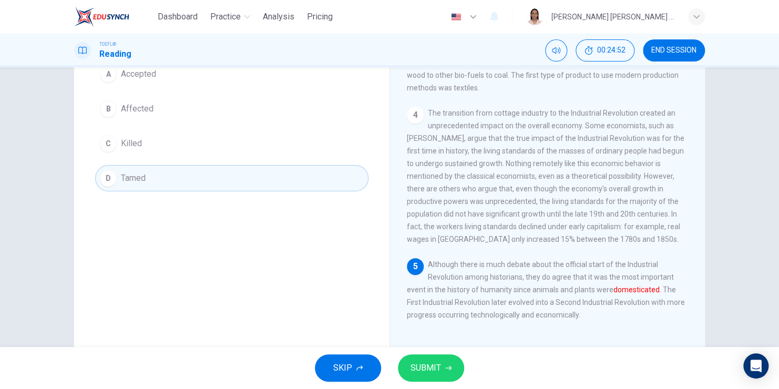
scroll to position [103, 0]
click at [433, 366] on span "SUBMIT" at bounding box center [426, 368] width 30 height 15
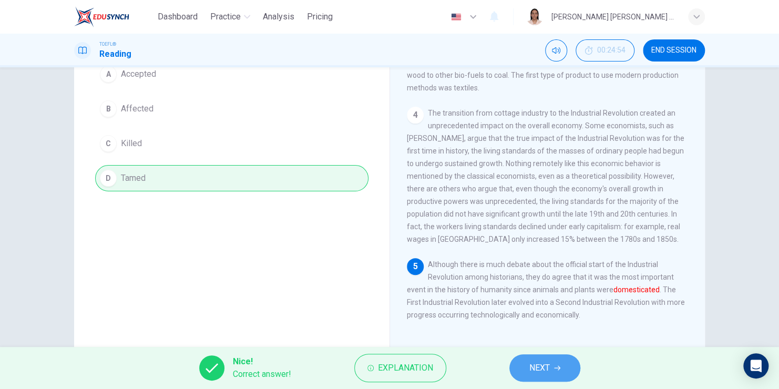
click at [543, 370] on span "NEXT" at bounding box center [539, 368] width 21 height 15
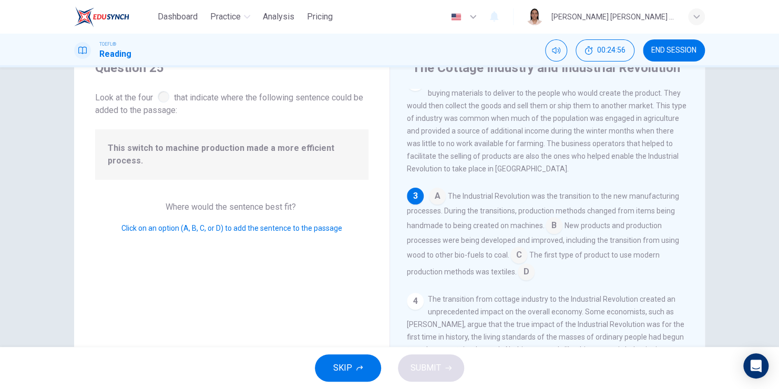
scroll to position [45, 0]
click at [548, 232] on input at bounding box center [554, 227] width 17 height 17
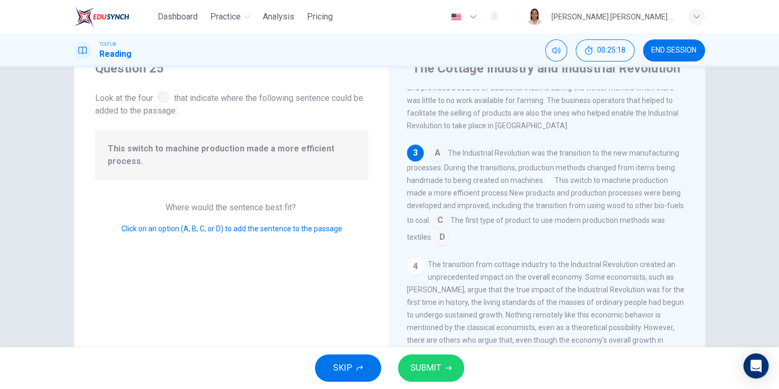
scroll to position [154, 0]
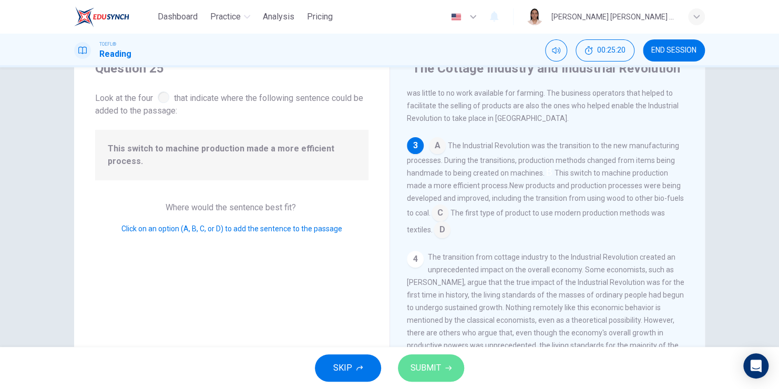
click at [438, 373] on span "SUBMIT" at bounding box center [426, 368] width 30 height 15
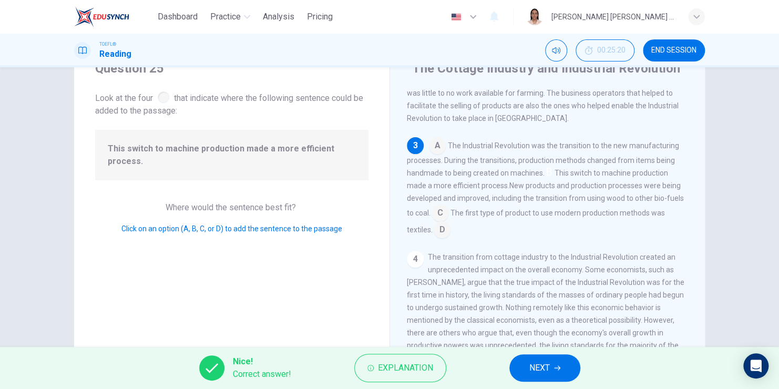
scroll to position [163, 0]
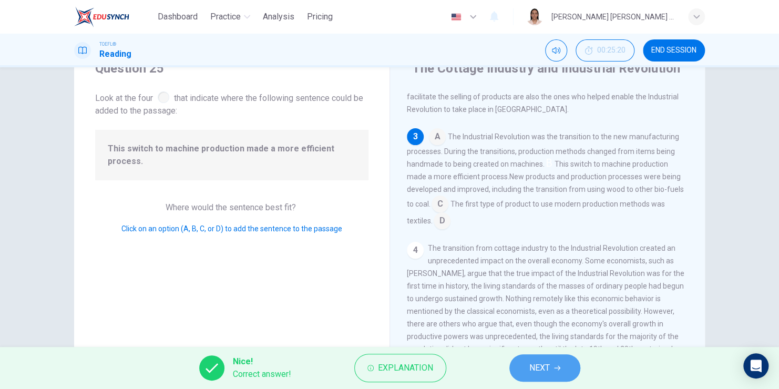
click at [547, 368] on span "NEXT" at bounding box center [539, 368] width 21 height 15
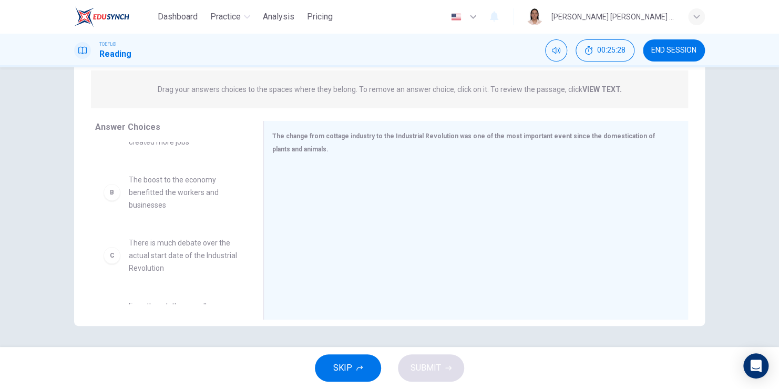
scroll to position [44, 0]
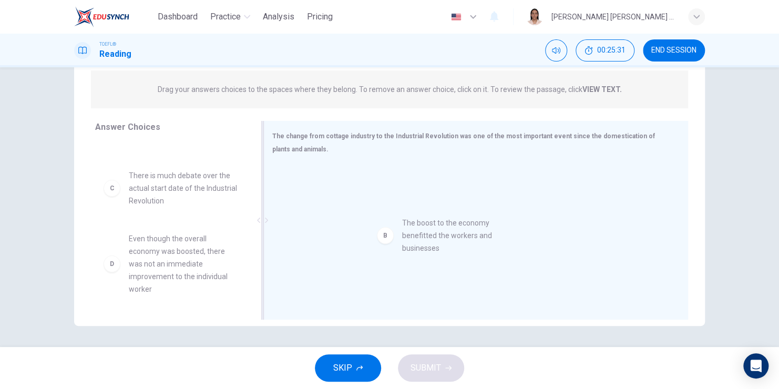
drag, startPoint x: 152, startPoint y: 211, endPoint x: 423, endPoint y: 252, distance: 274.3
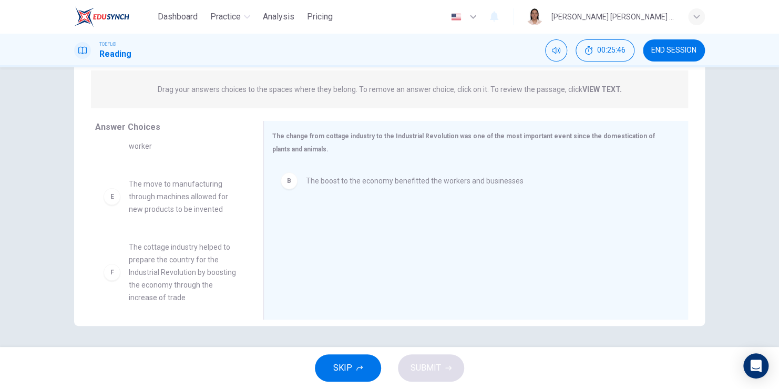
scroll to position [196, 0]
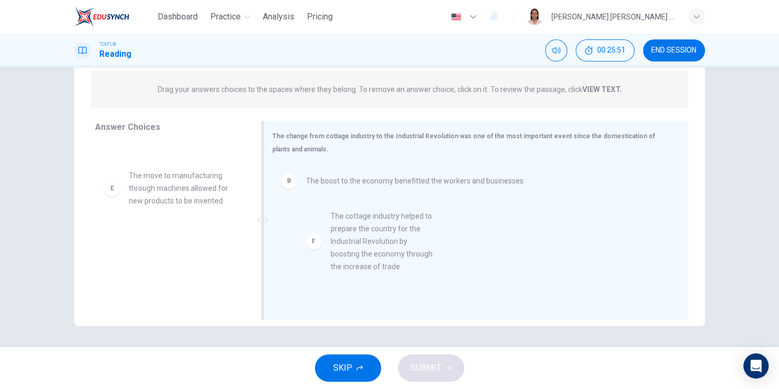
drag, startPoint x: 182, startPoint y: 252, endPoint x: 402, endPoint y: 227, distance: 221.7
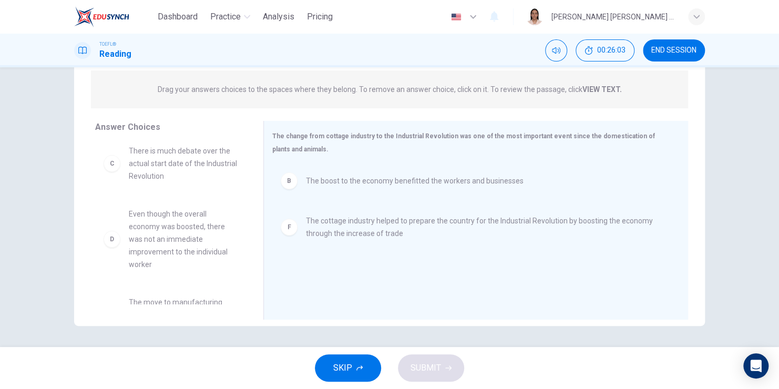
scroll to position [69, 0]
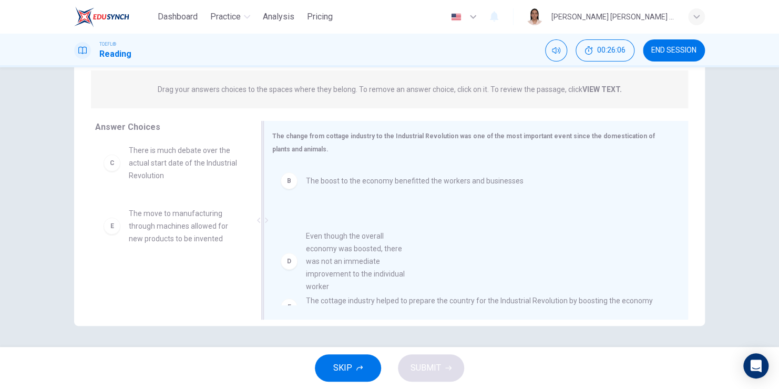
drag, startPoint x: 165, startPoint y: 229, endPoint x: 346, endPoint y: 255, distance: 183.2
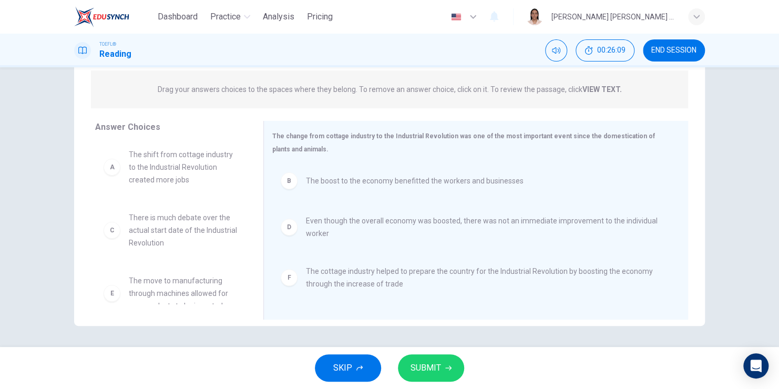
scroll to position [0, 0]
click at [424, 359] on button "SUBMIT" at bounding box center [431, 367] width 66 height 27
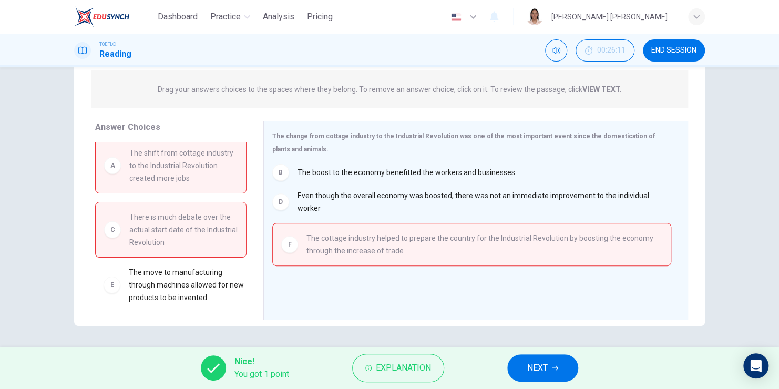
scroll to position [21, 0]
click at [544, 358] on button "NEXT" at bounding box center [542, 367] width 71 height 27
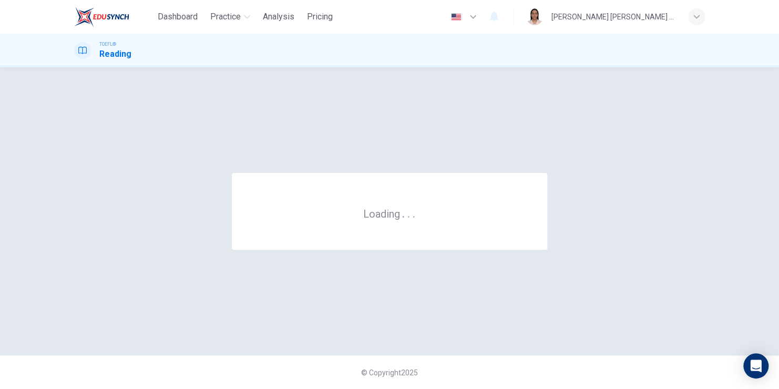
scroll to position [0, 0]
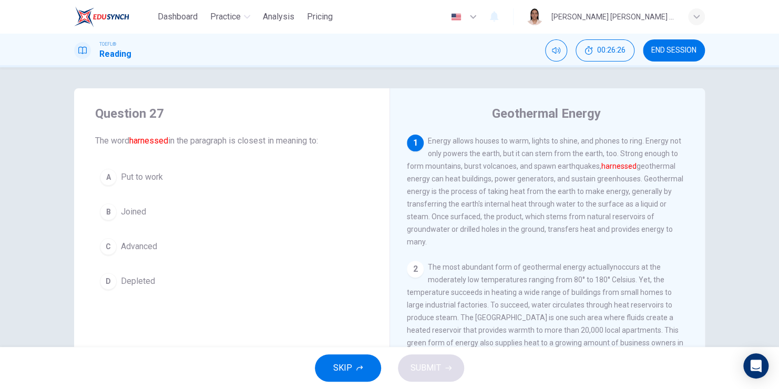
click at [106, 184] on div "A" at bounding box center [108, 177] width 17 height 17
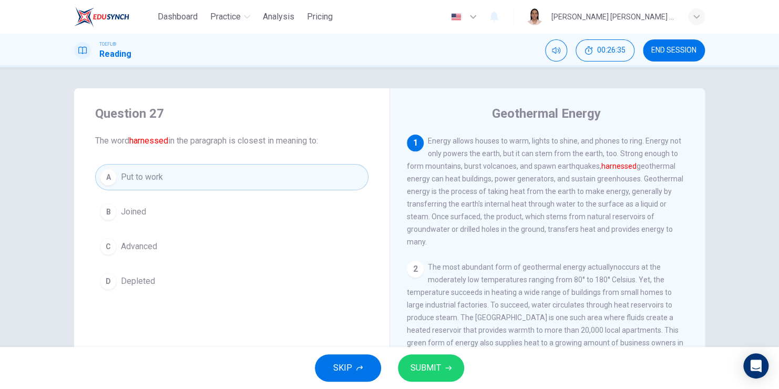
click at [108, 284] on div "D" at bounding box center [108, 281] width 17 height 17
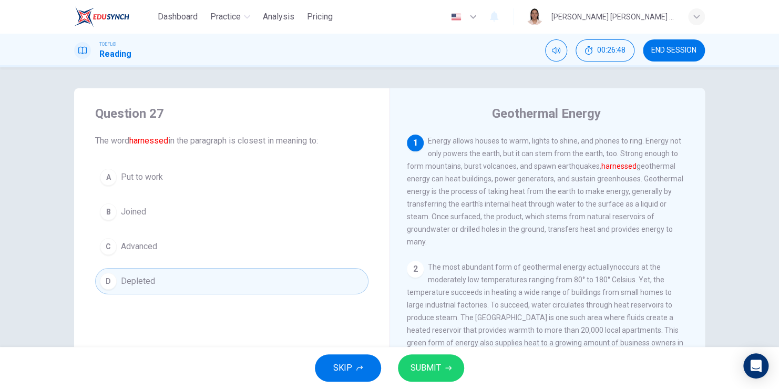
click at [432, 373] on span "SUBMIT" at bounding box center [426, 368] width 30 height 15
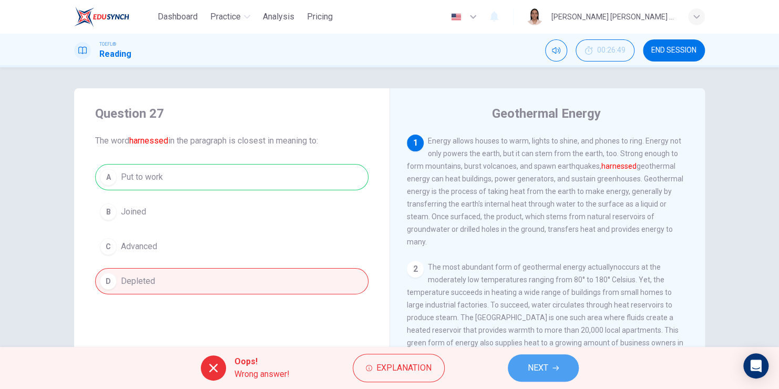
click at [528, 367] on span "NEXT" at bounding box center [538, 368] width 21 height 15
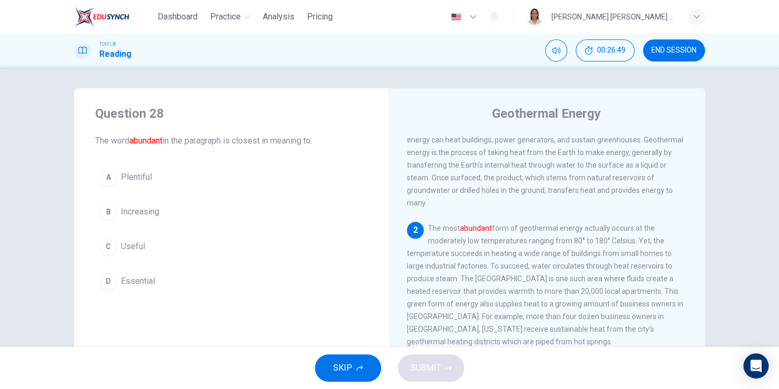
scroll to position [63, 0]
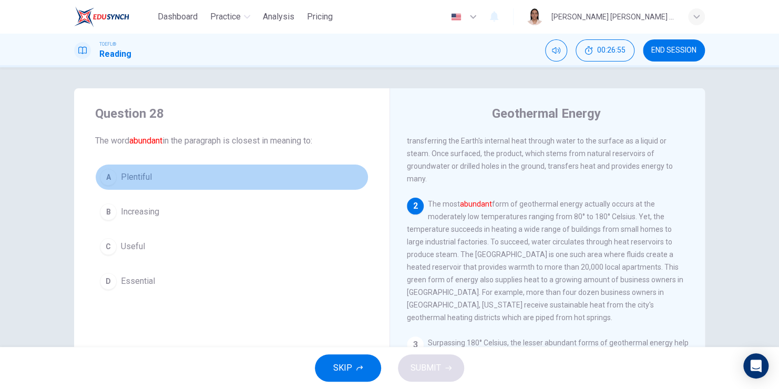
click at [107, 178] on div "A" at bounding box center [108, 177] width 17 height 17
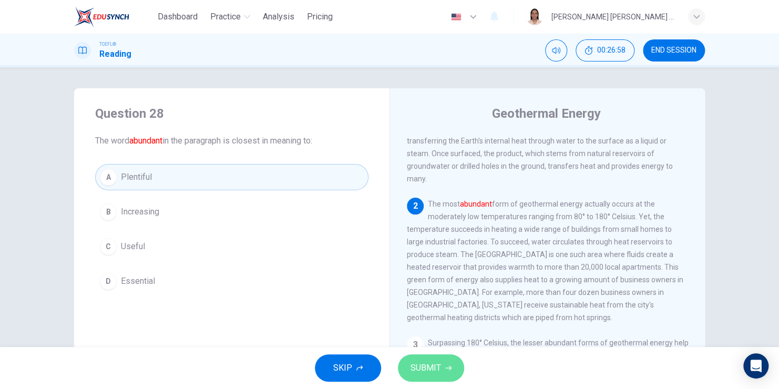
click at [431, 366] on span "SUBMIT" at bounding box center [426, 368] width 30 height 15
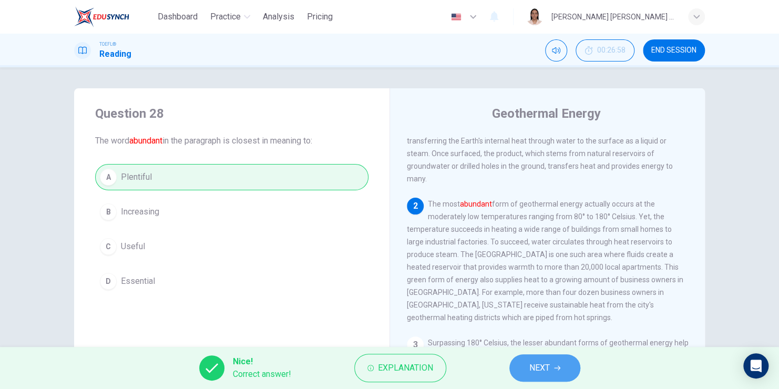
click at [552, 373] on button "NEXT" at bounding box center [545, 367] width 71 height 27
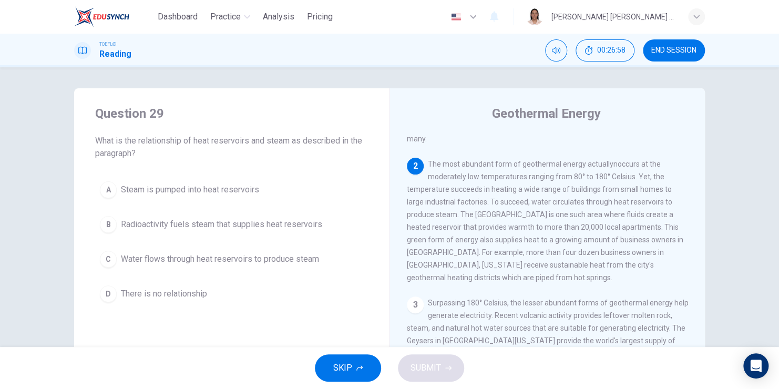
scroll to position [130, 0]
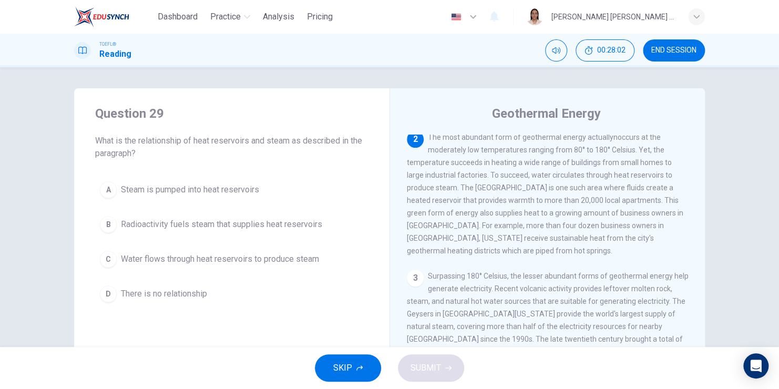
click at [139, 257] on span "Water flows through heat reservoirs to produce steam" at bounding box center [220, 259] width 198 height 13
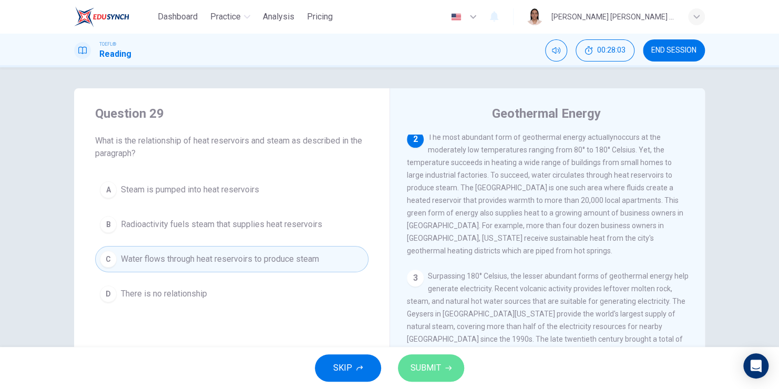
click at [425, 364] on span "SUBMIT" at bounding box center [426, 368] width 30 height 15
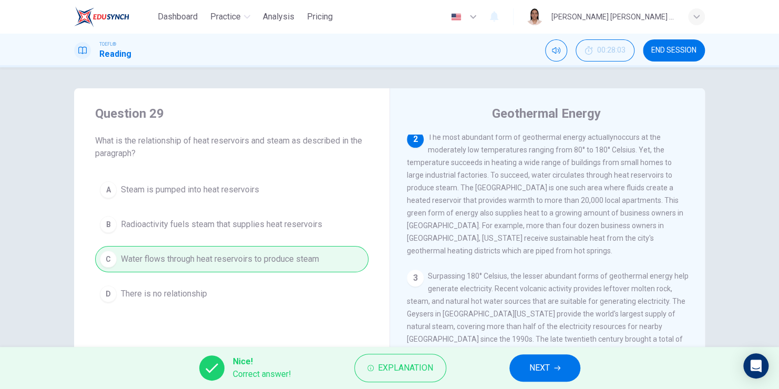
click at [564, 367] on button "NEXT" at bounding box center [545, 367] width 71 height 27
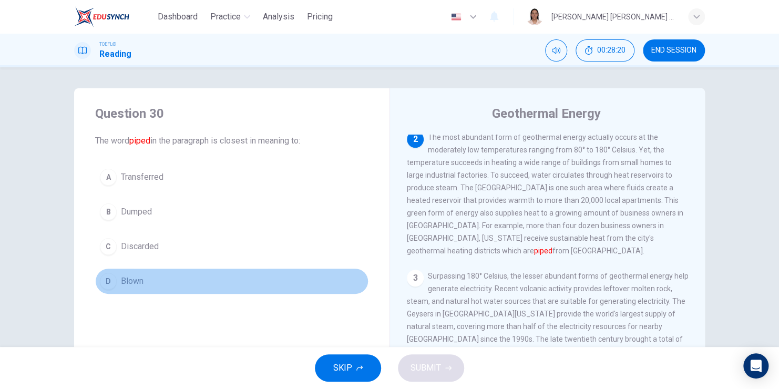
click at [105, 282] on div "D" at bounding box center [108, 281] width 17 height 17
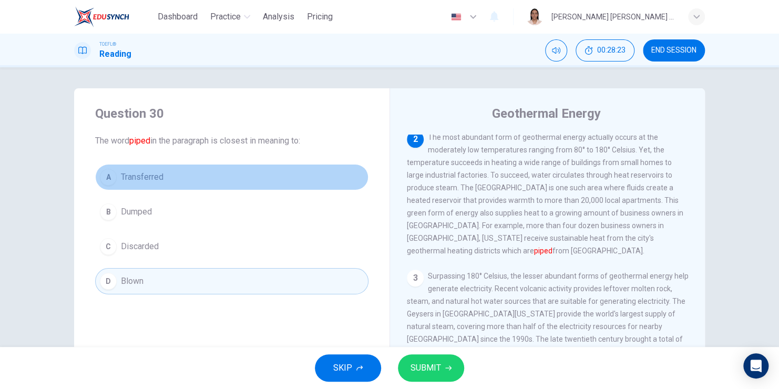
click at [103, 179] on div "A" at bounding box center [108, 177] width 17 height 17
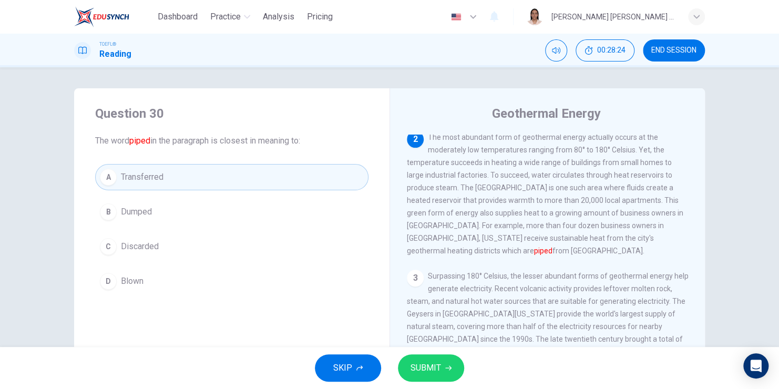
click at [426, 366] on span "SUBMIT" at bounding box center [426, 368] width 30 height 15
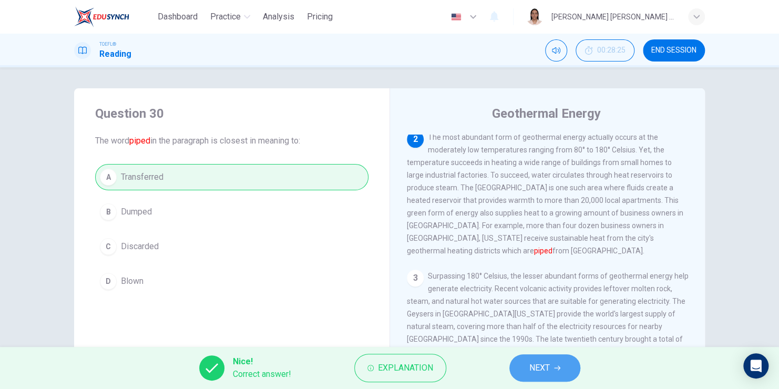
click at [528, 359] on button "NEXT" at bounding box center [545, 367] width 71 height 27
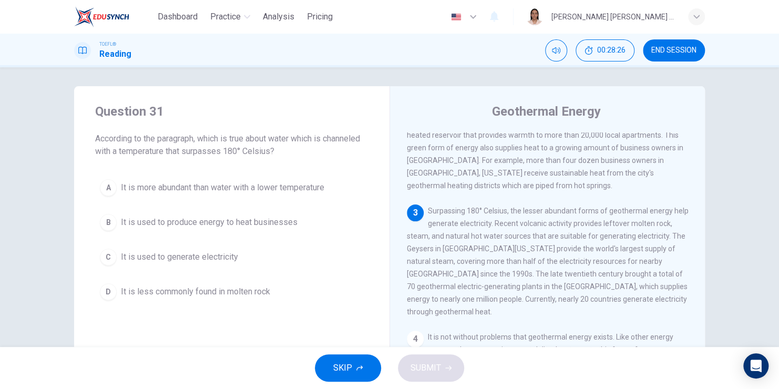
scroll to position [2, 0]
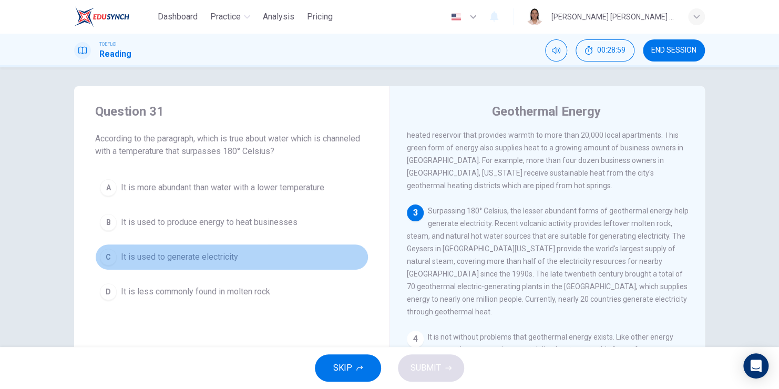
click at [106, 258] on div "C" at bounding box center [108, 257] width 17 height 17
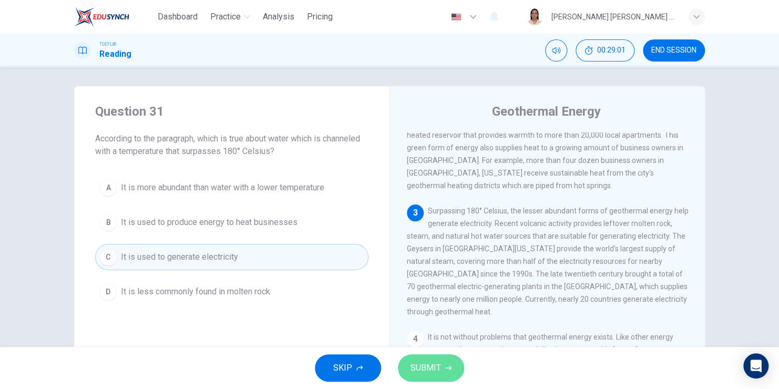
click at [445, 363] on button "SUBMIT" at bounding box center [431, 367] width 66 height 27
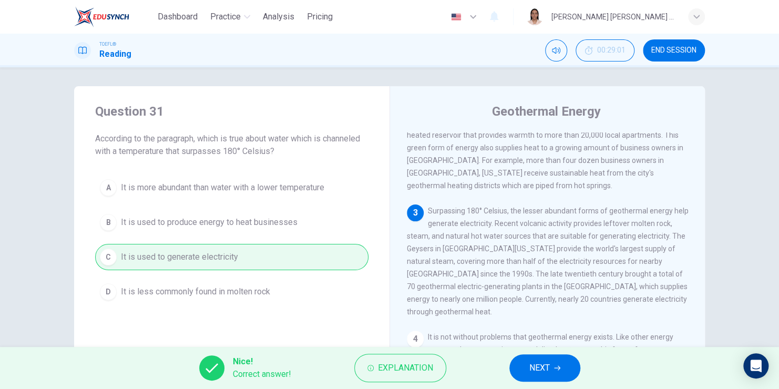
click at [556, 372] on button "NEXT" at bounding box center [545, 367] width 71 height 27
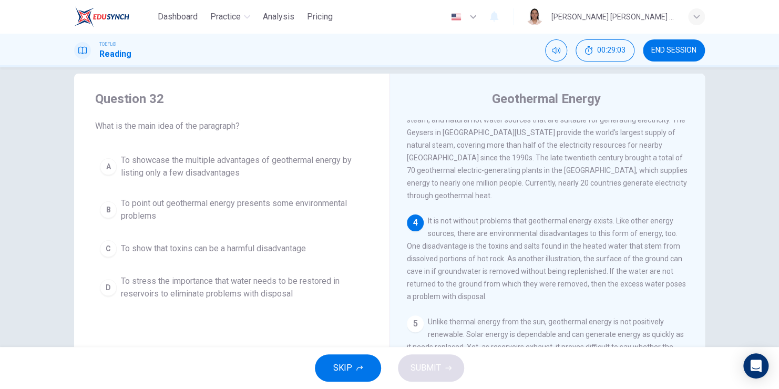
scroll to position [15, 0]
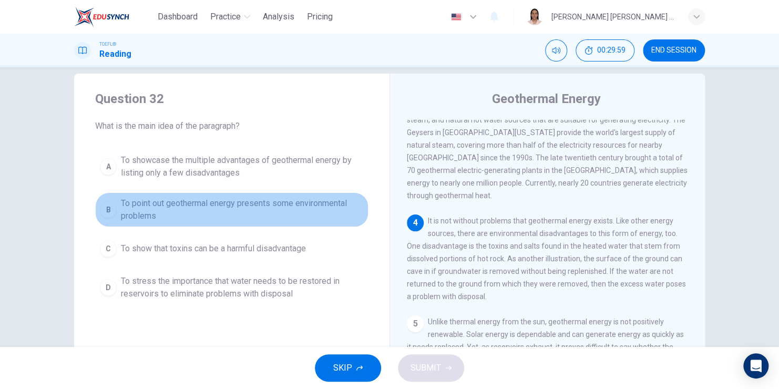
click at [112, 207] on div "B" at bounding box center [108, 209] width 17 height 17
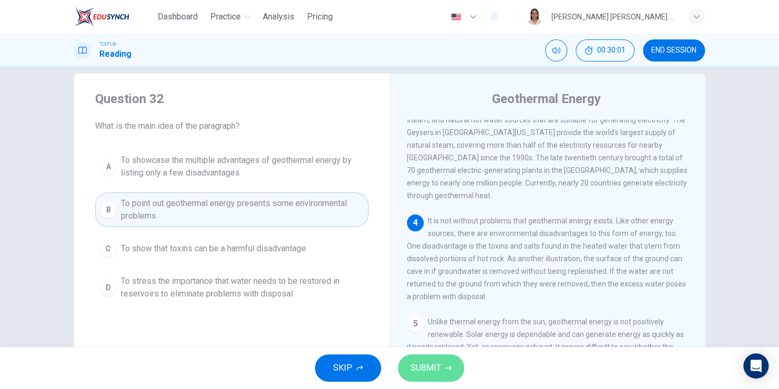
click at [417, 360] on button "SUBMIT" at bounding box center [431, 367] width 66 height 27
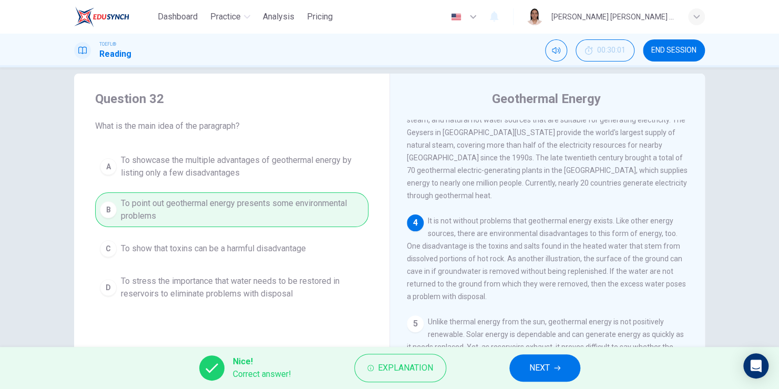
click at [547, 367] on span "NEXT" at bounding box center [539, 368] width 21 height 15
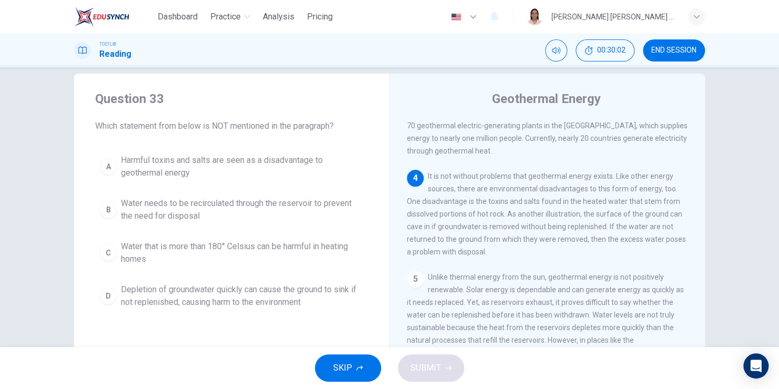
scroll to position [347, 0]
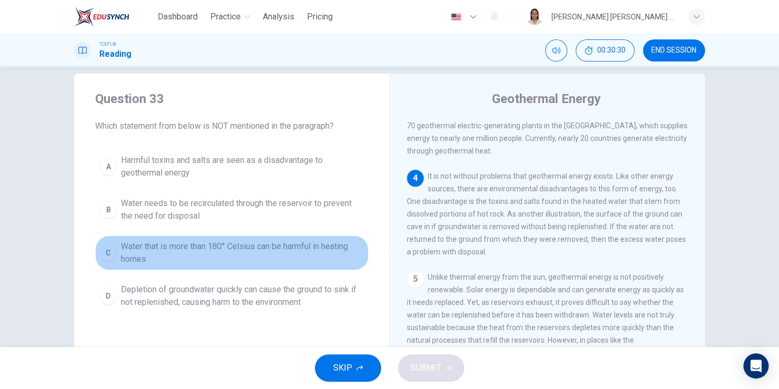
click at [105, 248] on div "C" at bounding box center [108, 252] width 17 height 17
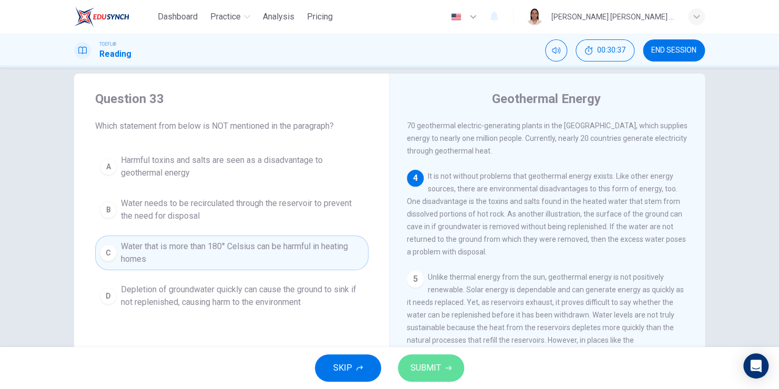
click at [420, 371] on span "SUBMIT" at bounding box center [426, 368] width 30 height 15
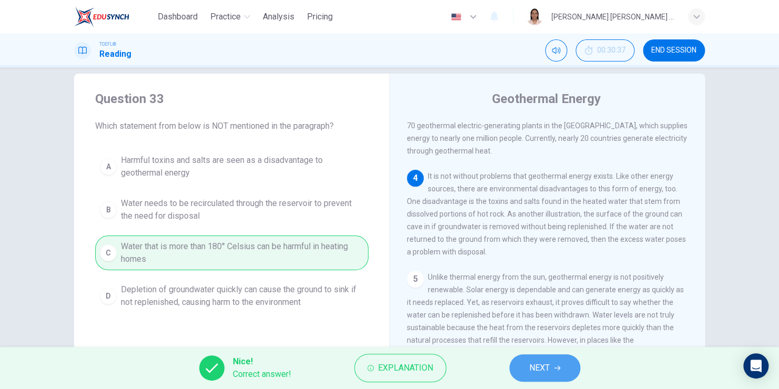
click at [535, 372] on span "NEXT" at bounding box center [539, 368] width 21 height 15
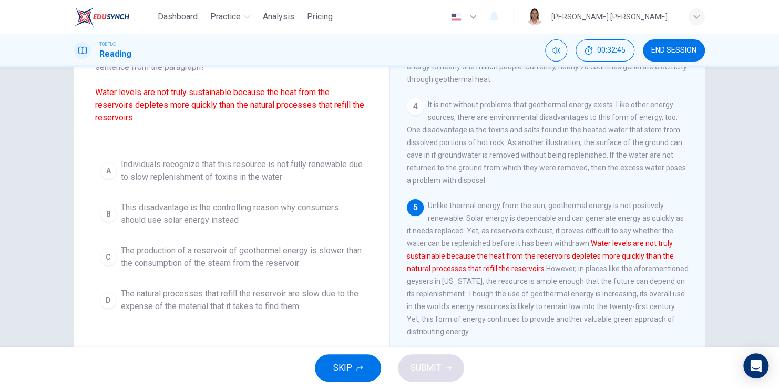
scroll to position [87, 0]
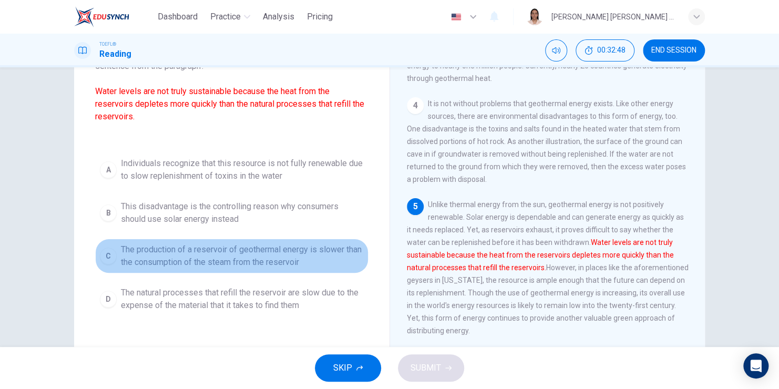
click at [105, 253] on div "C" at bounding box center [108, 256] width 17 height 17
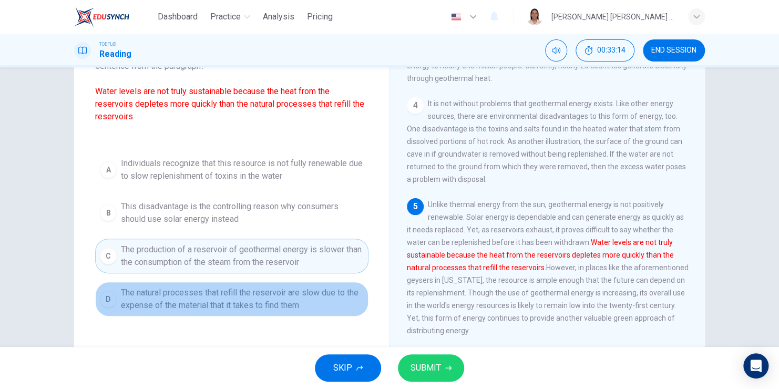
click at [271, 305] on span "The natural processes that refill the reservoir are slow due to the expense of …" at bounding box center [242, 299] width 243 height 25
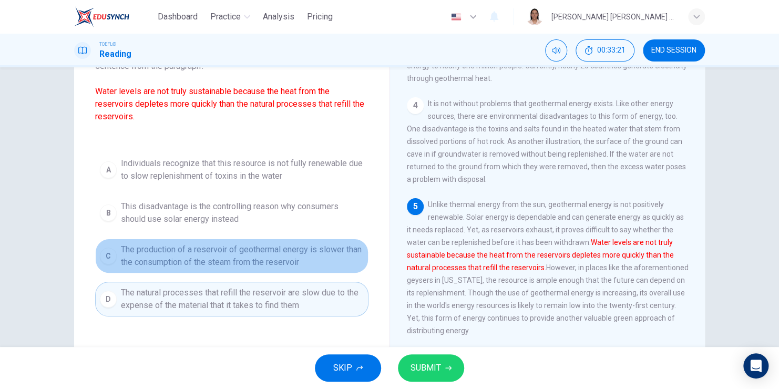
click at [295, 262] on span "The production of a reservoir of geothermal energy is slower than the consumpti…" at bounding box center [242, 255] width 243 height 25
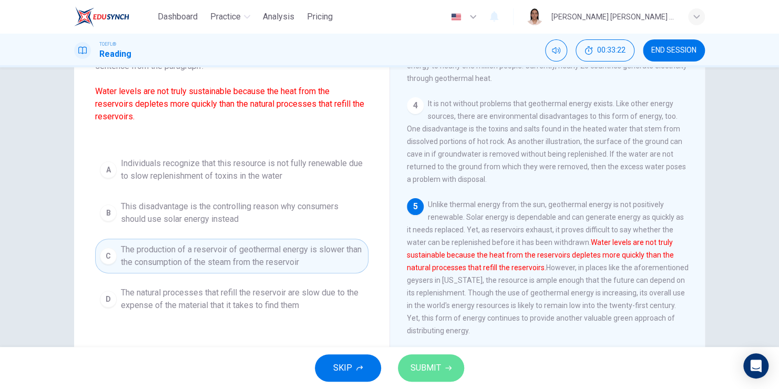
click at [417, 368] on span "SUBMIT" at bounding box center [426, 368] width 30 height 15
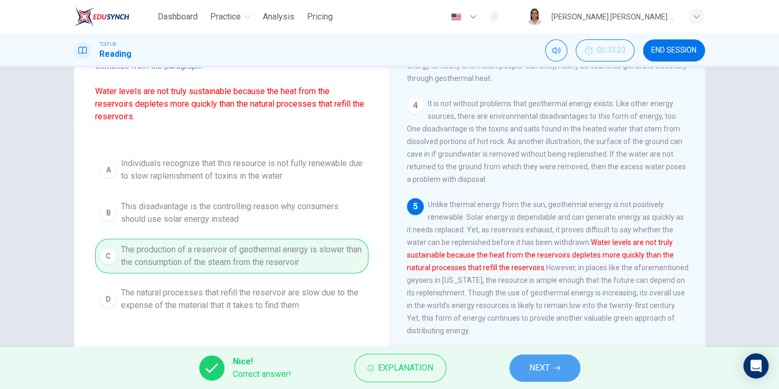
click at [556, 366] on icon "button" at bounding box center [557, 368] width 6 height 6
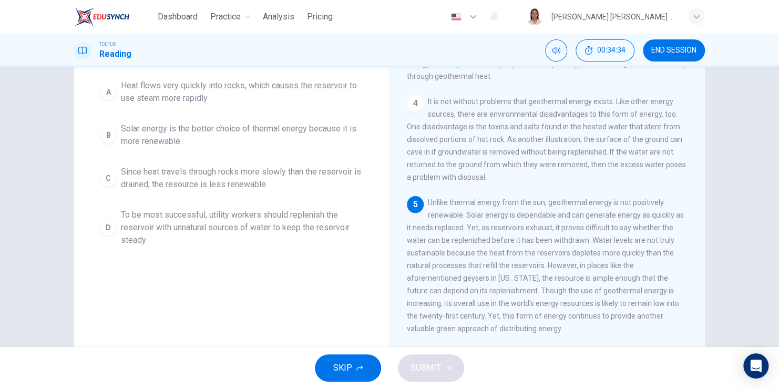
scroll to position [348, 0]
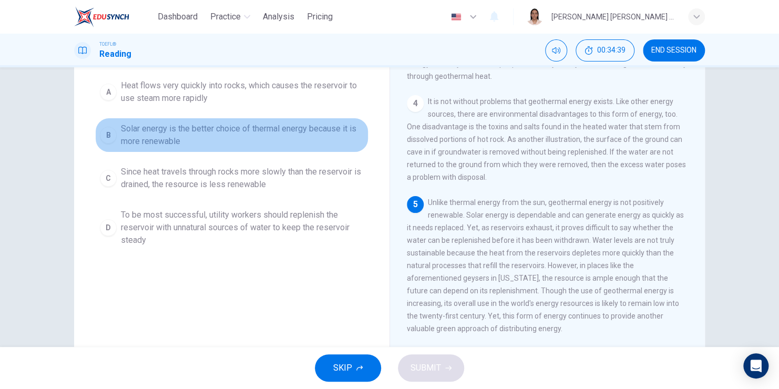
click at [108, 133] on div "B" at bounding box center [108, 135] width 17 height 17
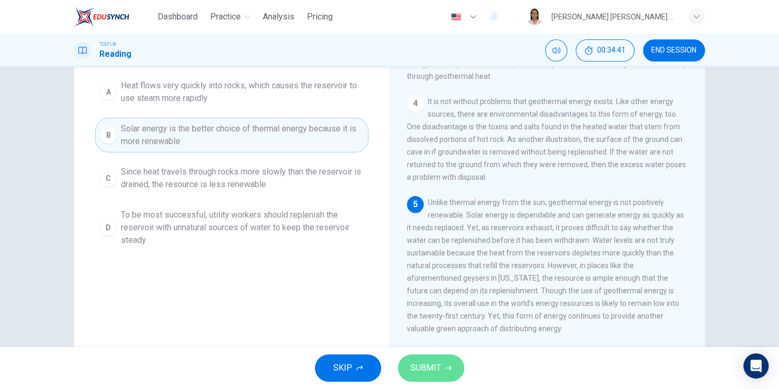
click at [413, 368] on span "SUBMIT" at bounding box center [426, 368] width 30 height 15
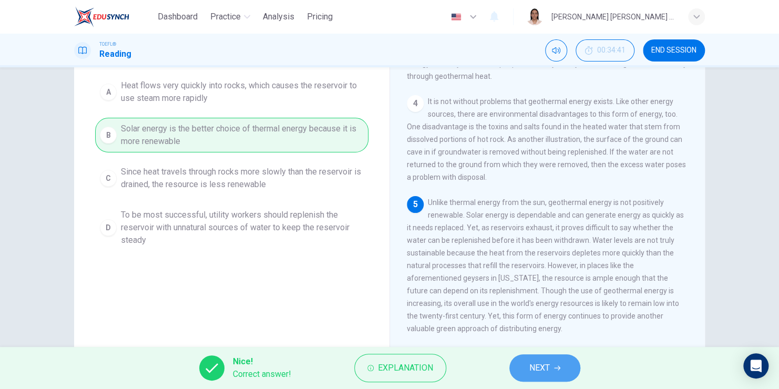
click at [528, 367] on button "NEXT" at bounding box center [545, 367] width 71 height 27
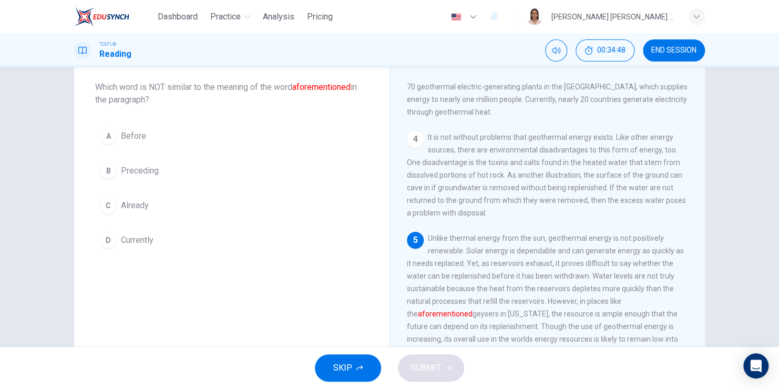
scroll to position [53, 0]
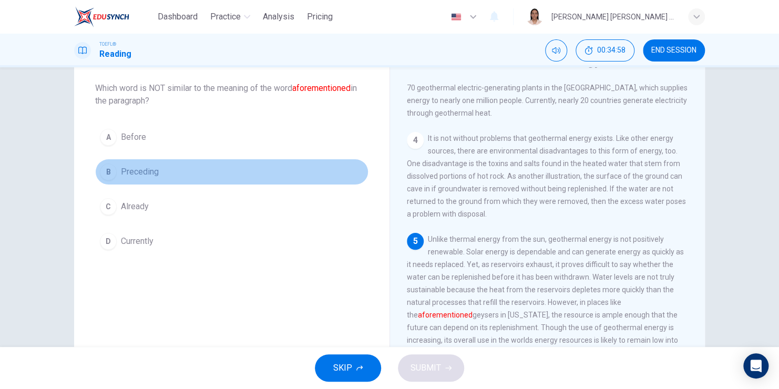
click at [110, 177] on div "B" at bounding box center [108, 172] width 17 height 17
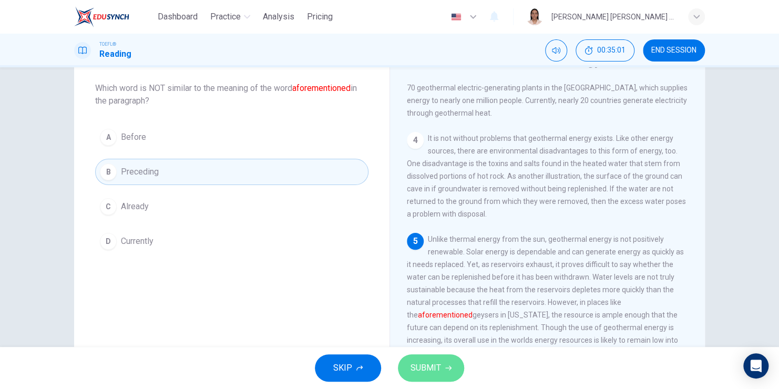
click at [438, 375] on button "SUBMIT" at bounding box center [431, 367] width 66 height 27
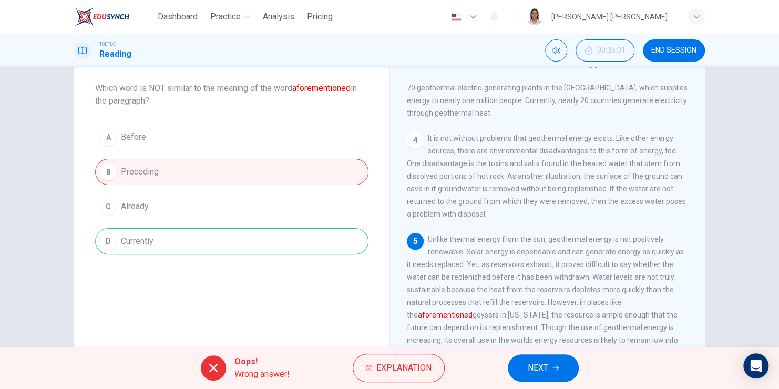
click at [549, 364] on button "NEXT" at bounding box center [543, 367] width 71 height 27
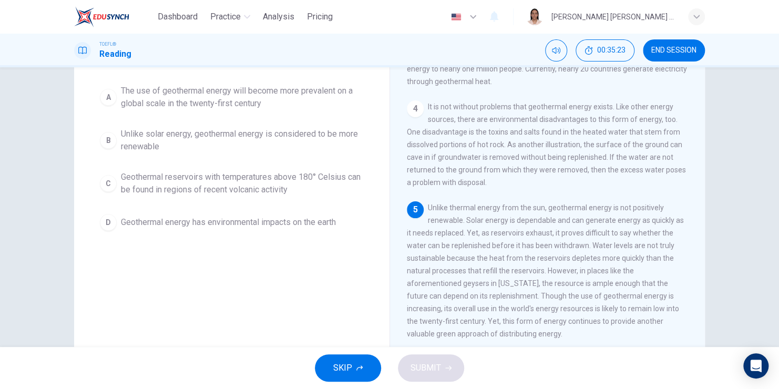
scroll to position [356, 0]
click at [113, 186] on div "C" at bounding box center [108, 183] width 17 height 17
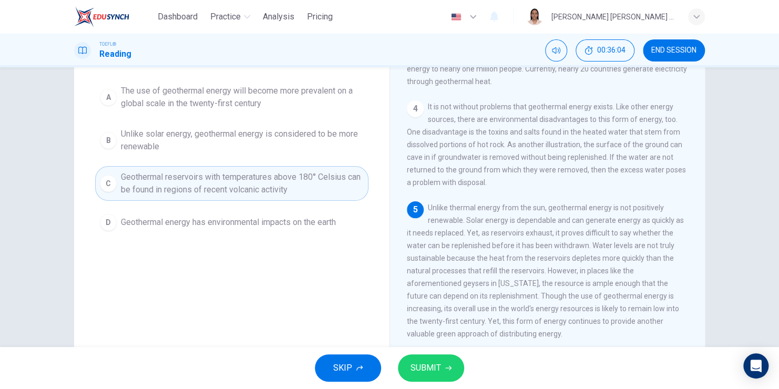
scroll to position [360, 0]
click at [417, 370] on span "SUBMIT" at bounding box center [426, 368] width 30 height 15
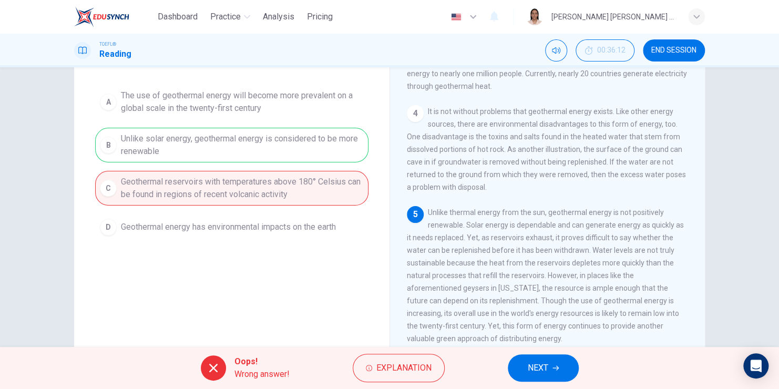
scroll to position [64, 0]
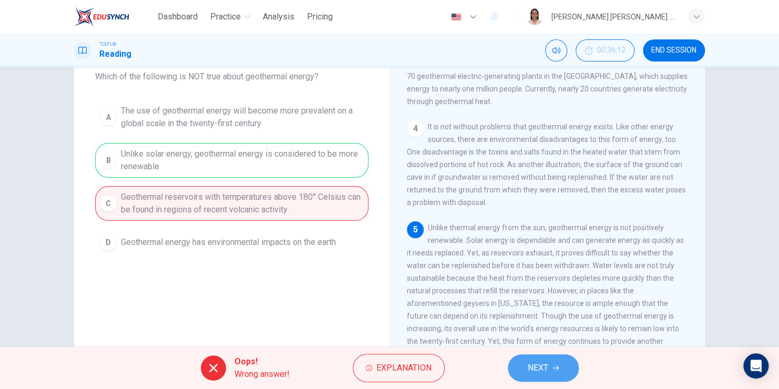
click at [539, 365] on span "NEXT" at bounding box center [538, 368] width 21 height 15
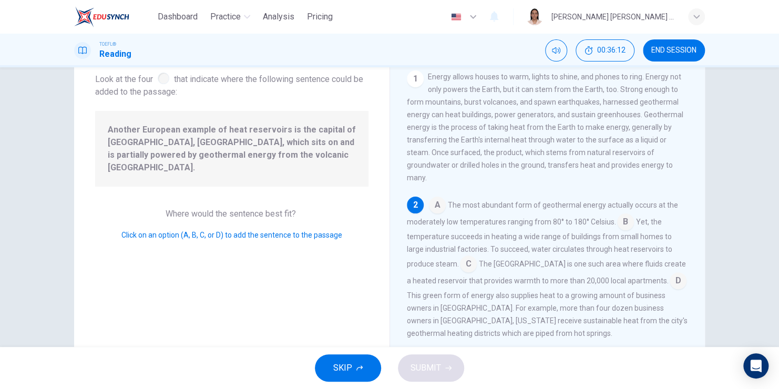
scroll to position [76, 0]
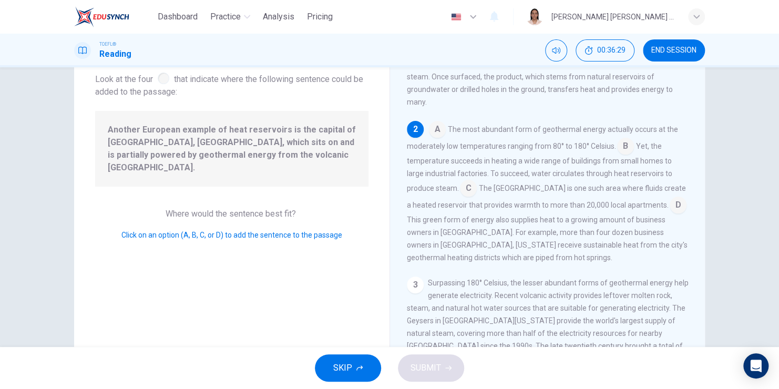
click at [470, 188] on input at bounding box center [468, 189] width 17 height 17
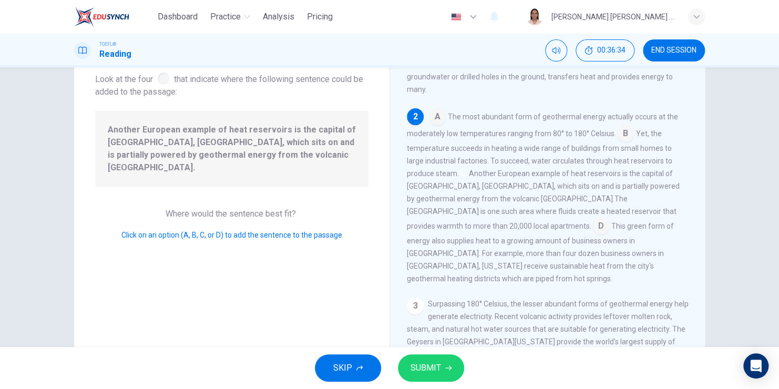
scroll to position [89, 0]
click at [593, 235] on input at bounding box center [601, 226] width 17 height 17
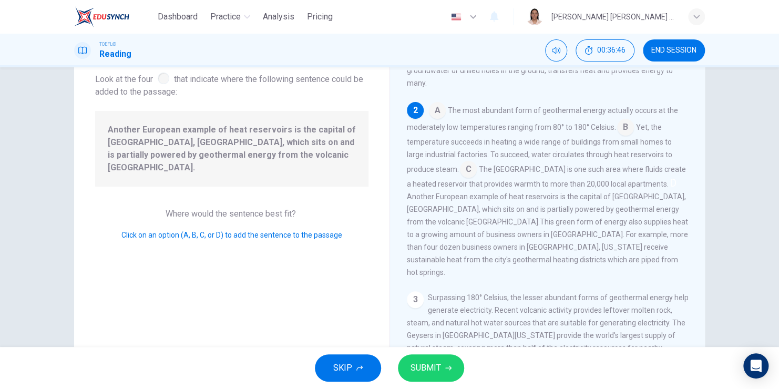
scroll to position [95, 0]
click at [435, 366] on span "SUBMIT" at bounding box center [426, 368] width 30 height 15
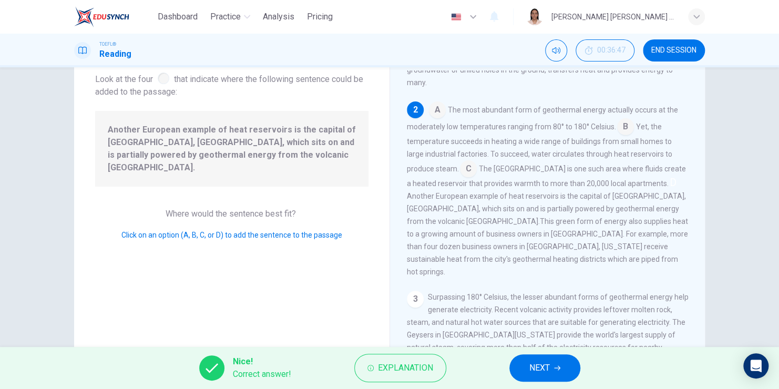
click at [559, 373] on button "NEXT" at bounding box center [545, 367] width 71 height 27
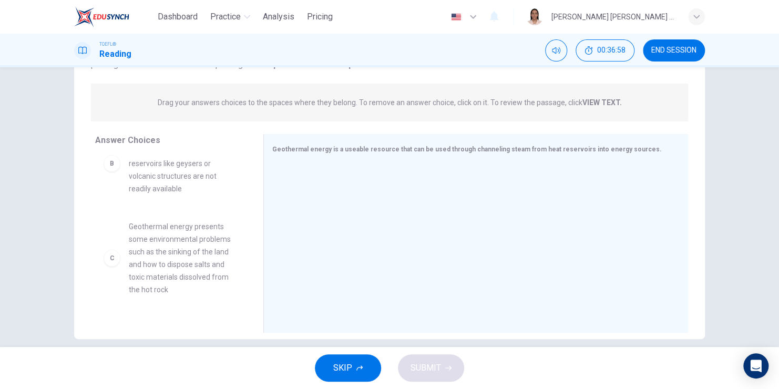
scroll to position [96, 0]
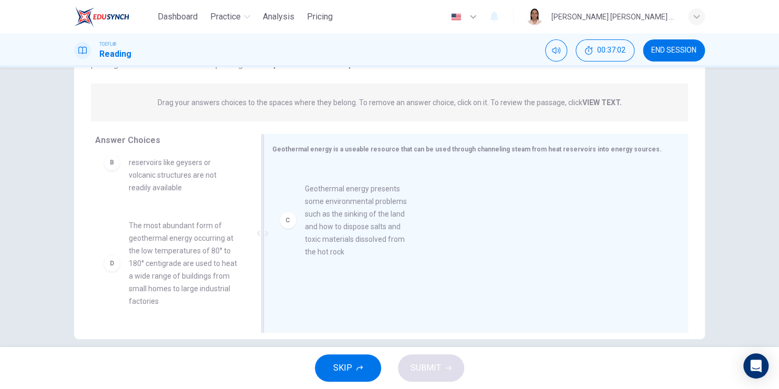
drag, startPoint x: 182, startPoint y: 255, endPoint x: 369, endPoint y: 225, distance: 188.5
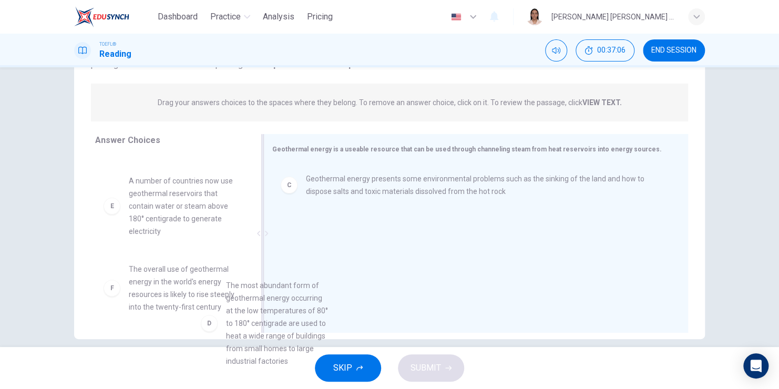
scroll to position [15, 0]
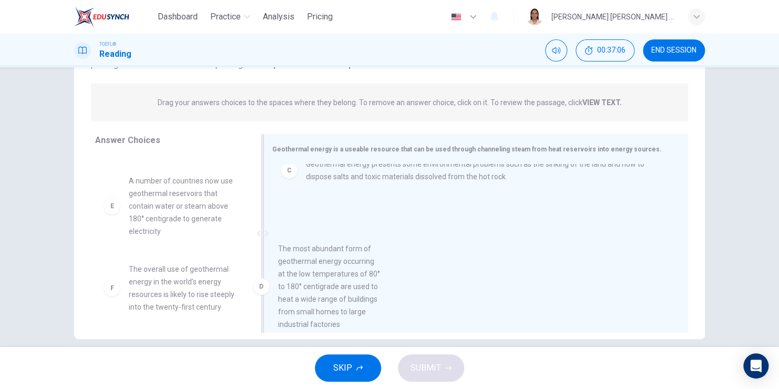
drag, startPoint x: 200, startPoint y: 268, endPoint x: 371, endPoint y: 264, distance: 170.9
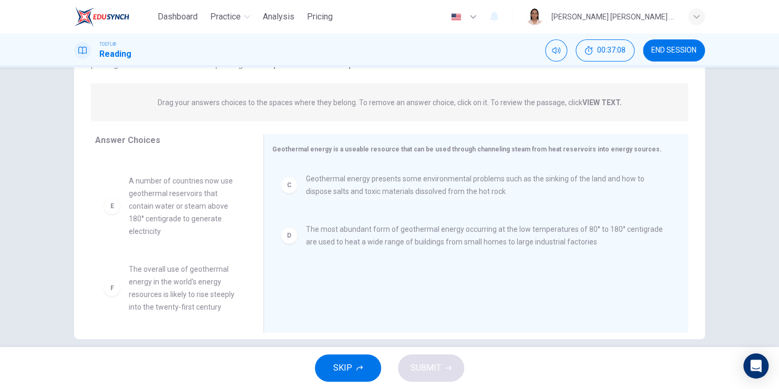
scroll to position [158, 0]
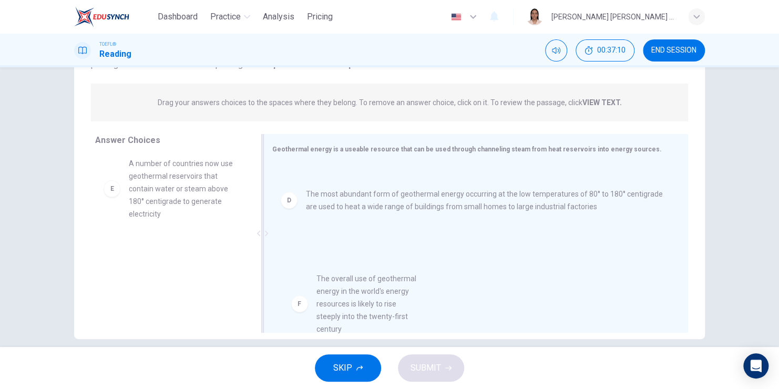
drag, startPoint x: 165, startPoint y: 271, endPoint x: 366, endPoint y: 304, distance: 204.1
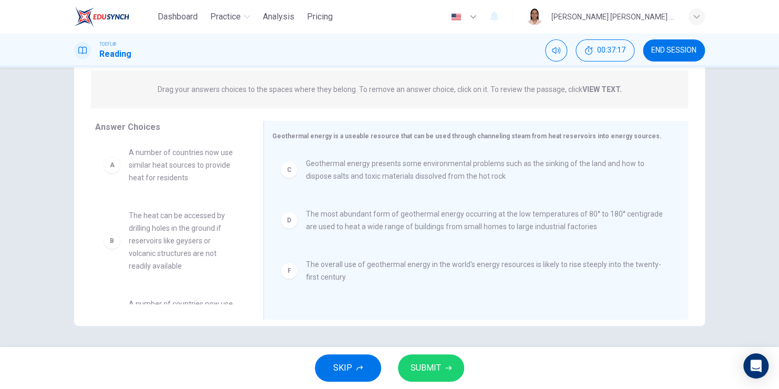
scroll to position [69, 0]
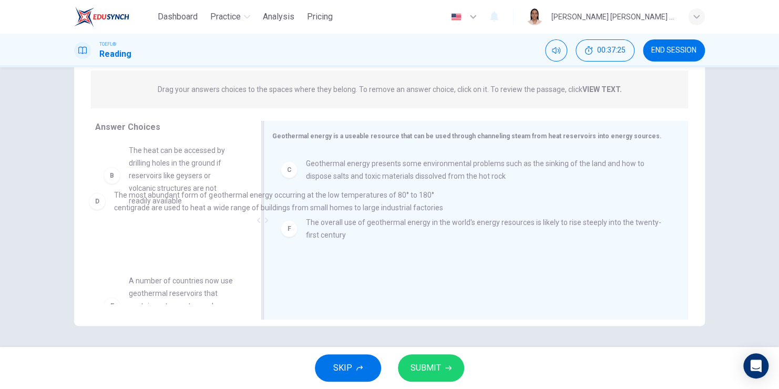
drag, startPoint x: 323, startPoint y: 232, endPoint x: 126, endPoint y: 215, distance: 198.5
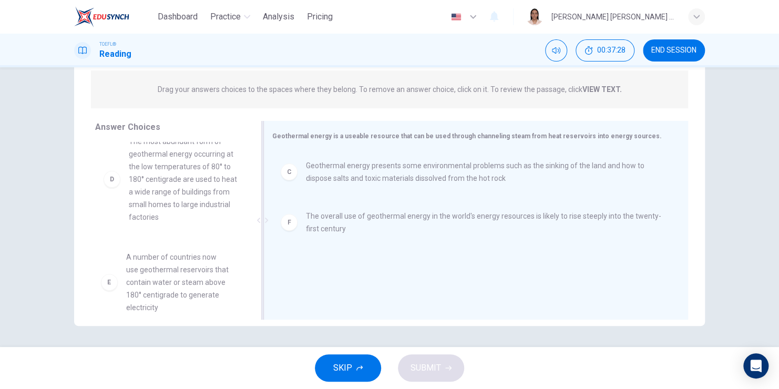
scroll to position [168, 0]
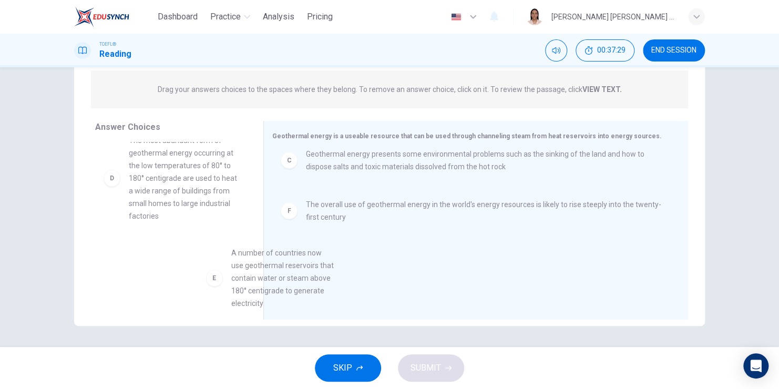
drag, startPoint x: 161, startPoint y: 282, endPoint x: 382, endPoint y: 286, distance: 220.9
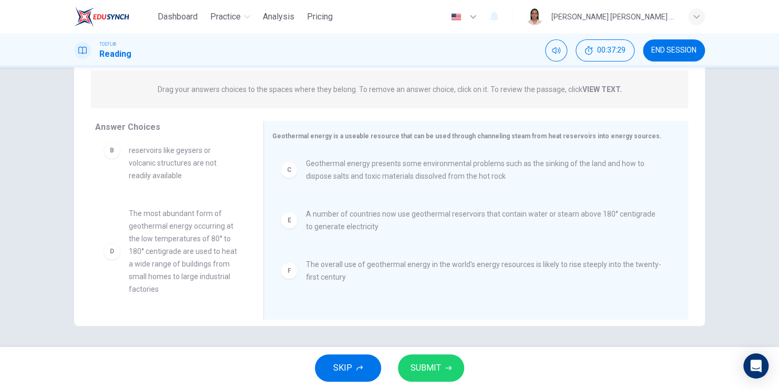
scroll to position [95, 0]
click at [440, 374] on span "SUBMIT" at bounding box center [426, 368] width 30 height 15
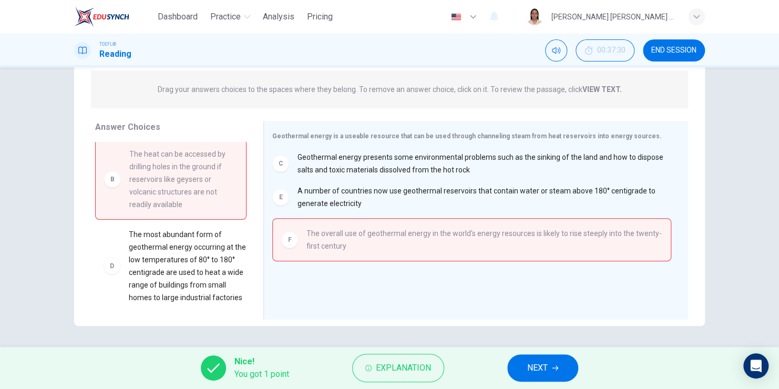
click at [537, 370] on span "NEXT" at bounding box center [537, 368] width 21 height 15
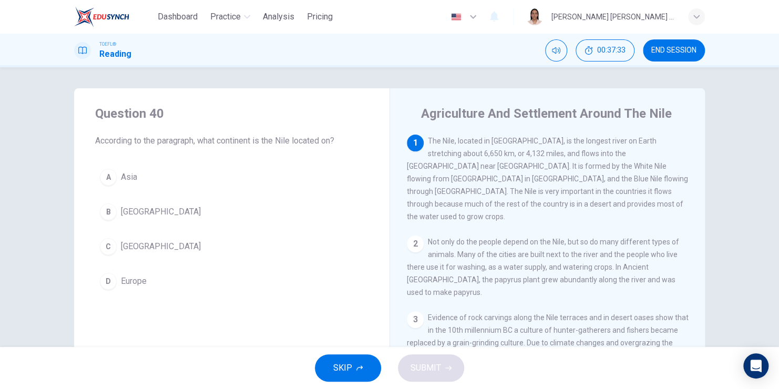
click at [664, 54] on span "END SESSION" at bounding box center [673, 50] width 45 height 8
